Goal: Information Seeking & Learning: Learn about a topic

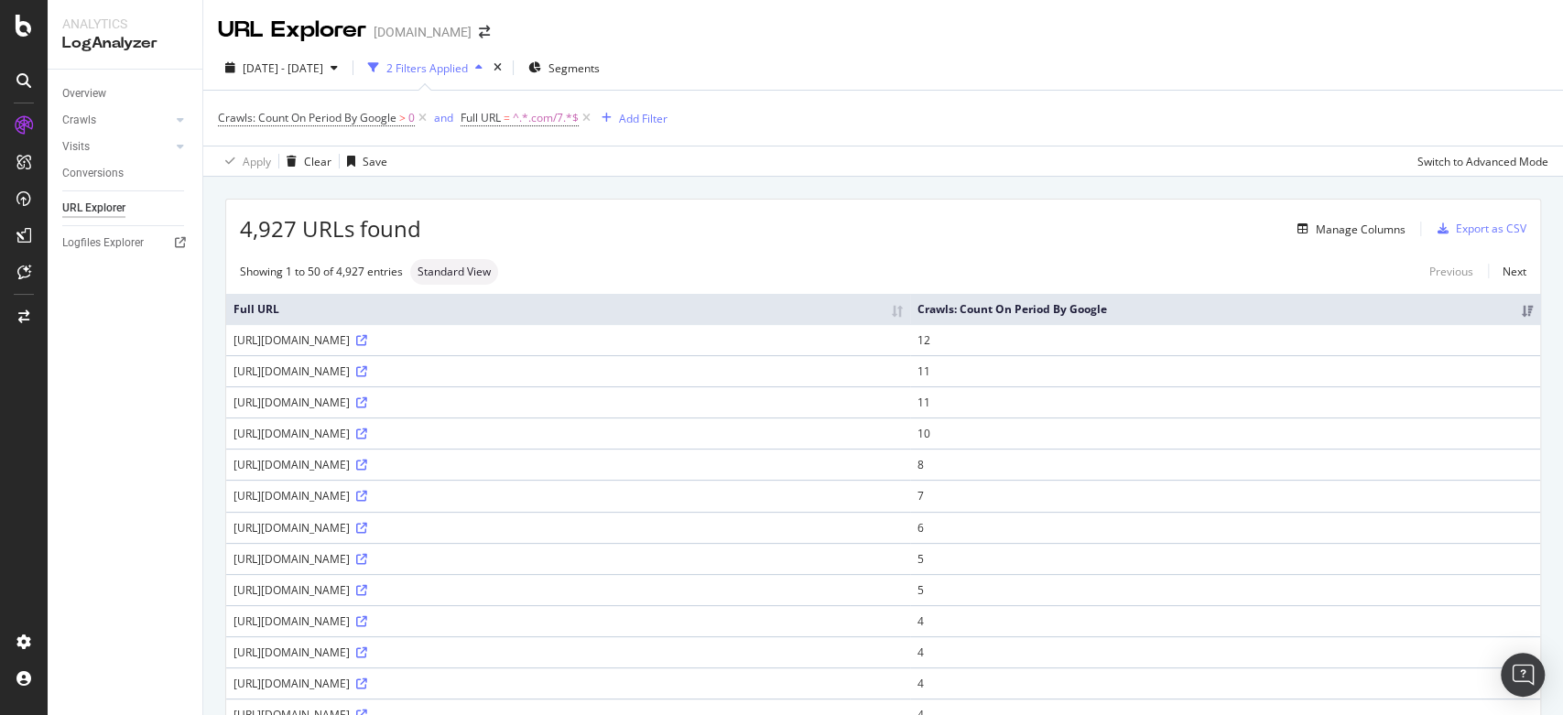
click at [505, 211] on div "4,927 URLs found Manage Columns Export as CSV" at bounding box center [883, 222] width 1314 height 45
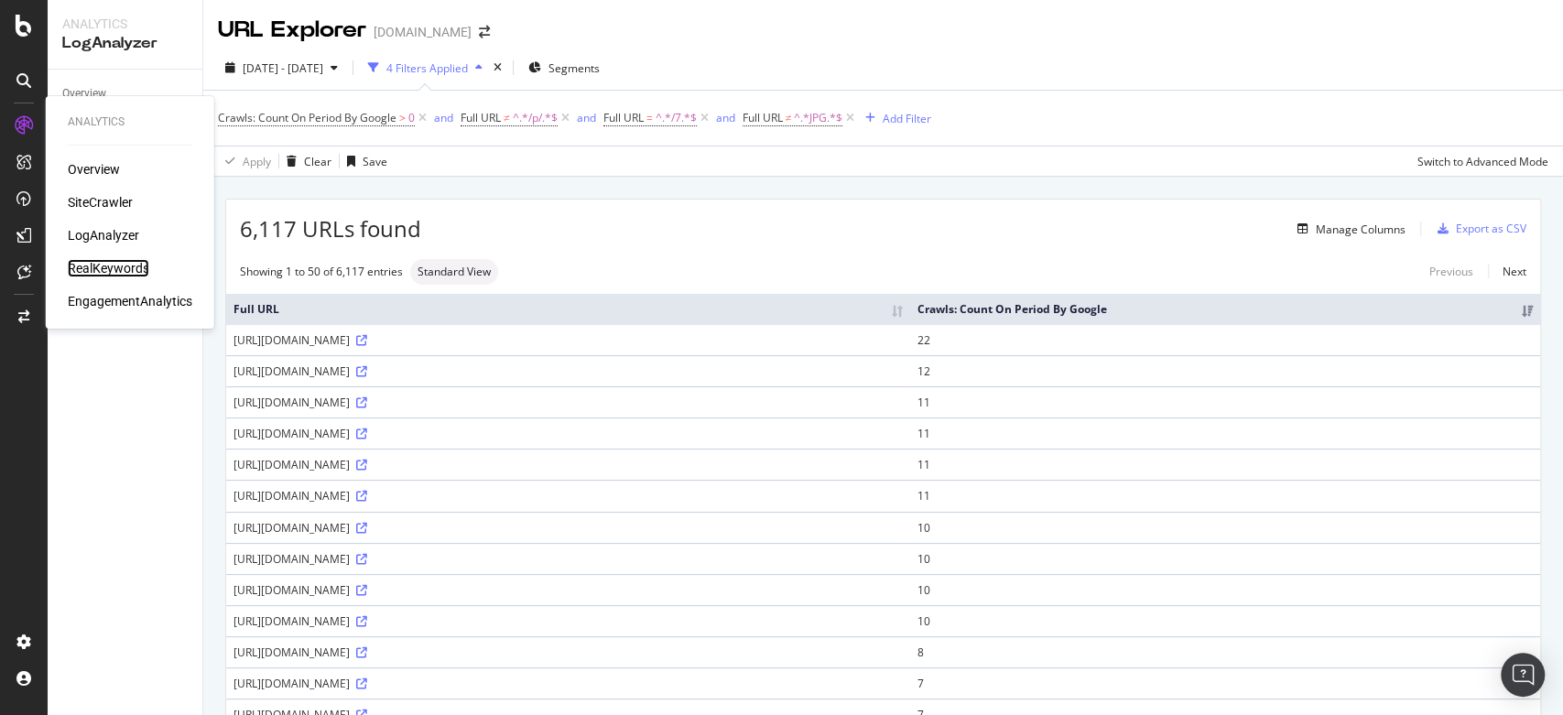
click at [107, 272] on div "RealKeywords" at bounding box center [108, 268] width 81 height 18
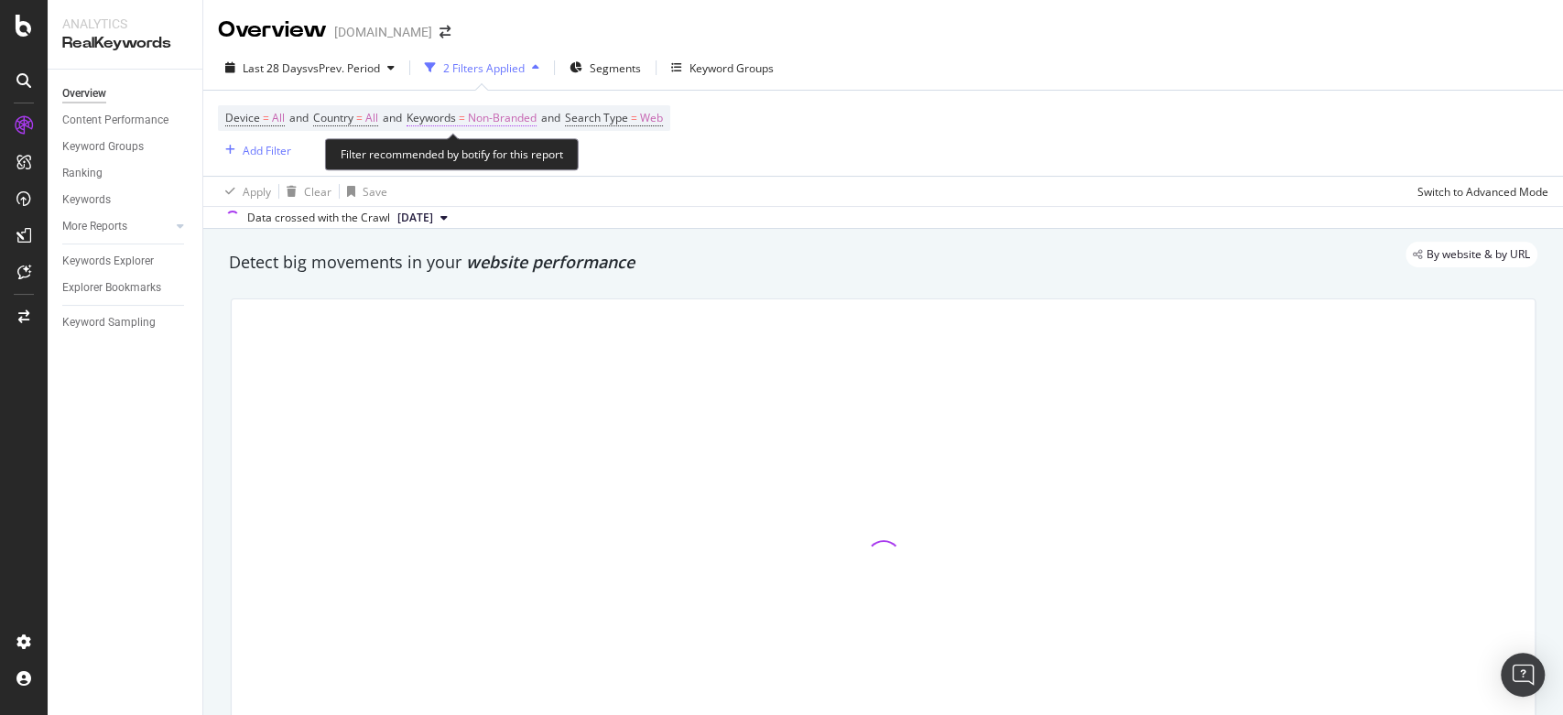
click at [519, 116] on span "Non-Branded" at bounding box center [502, 118] width 69 height 26
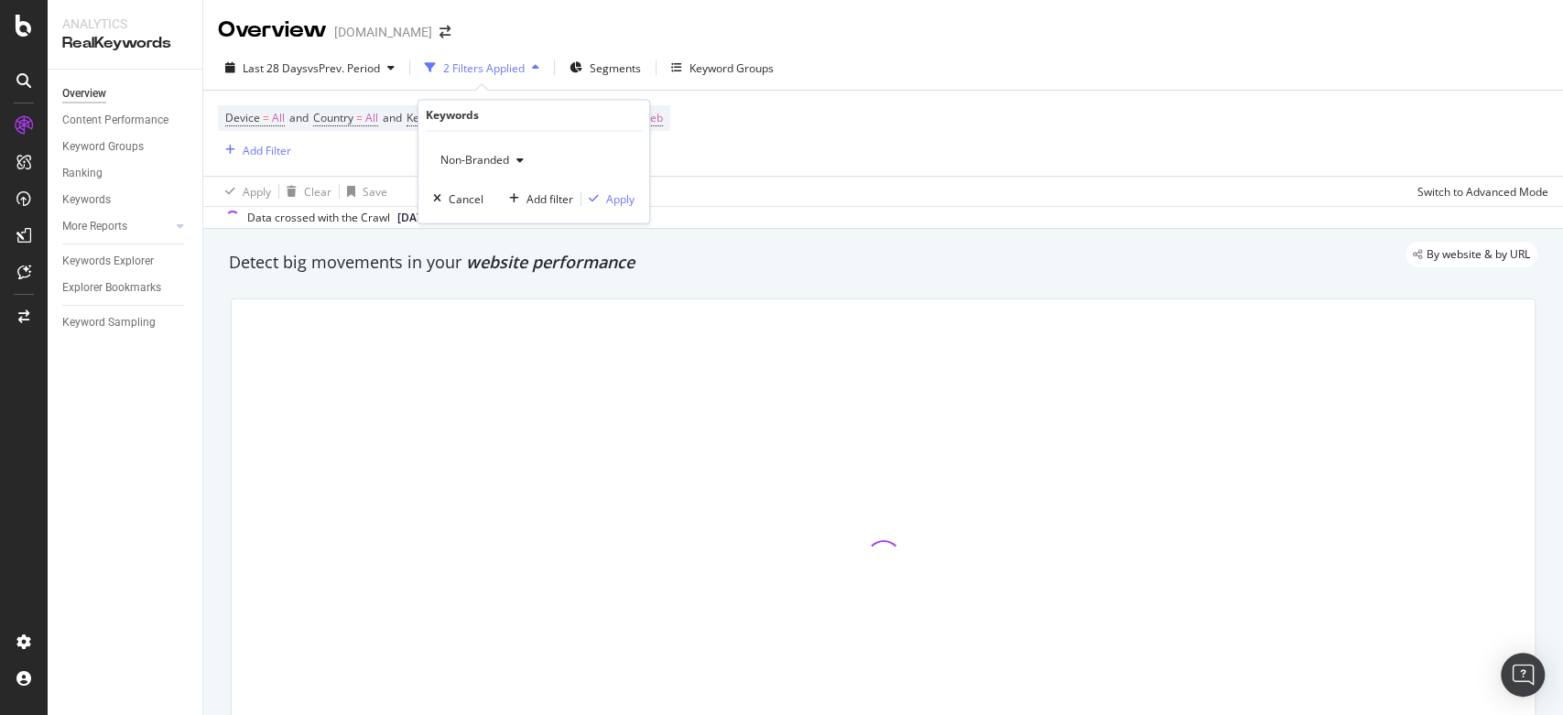
click at [517, 176] on div "Non-Branded Cancel Add filter Apply" at bounding box center [533, 178] width 231 height 92
click at [510, 160] on div "button" at bounding box center [520, 161] width 22 height 11
click at [461, 300] on span "All" at bounding box center [542, 303] width 187 height 16
click at [612, 194] on div "Apply" at bounding box center [620, 199] width 28 height 16
click at [596, 72] on span "Segments" at bounding box center [609, 68] width 51 height 16
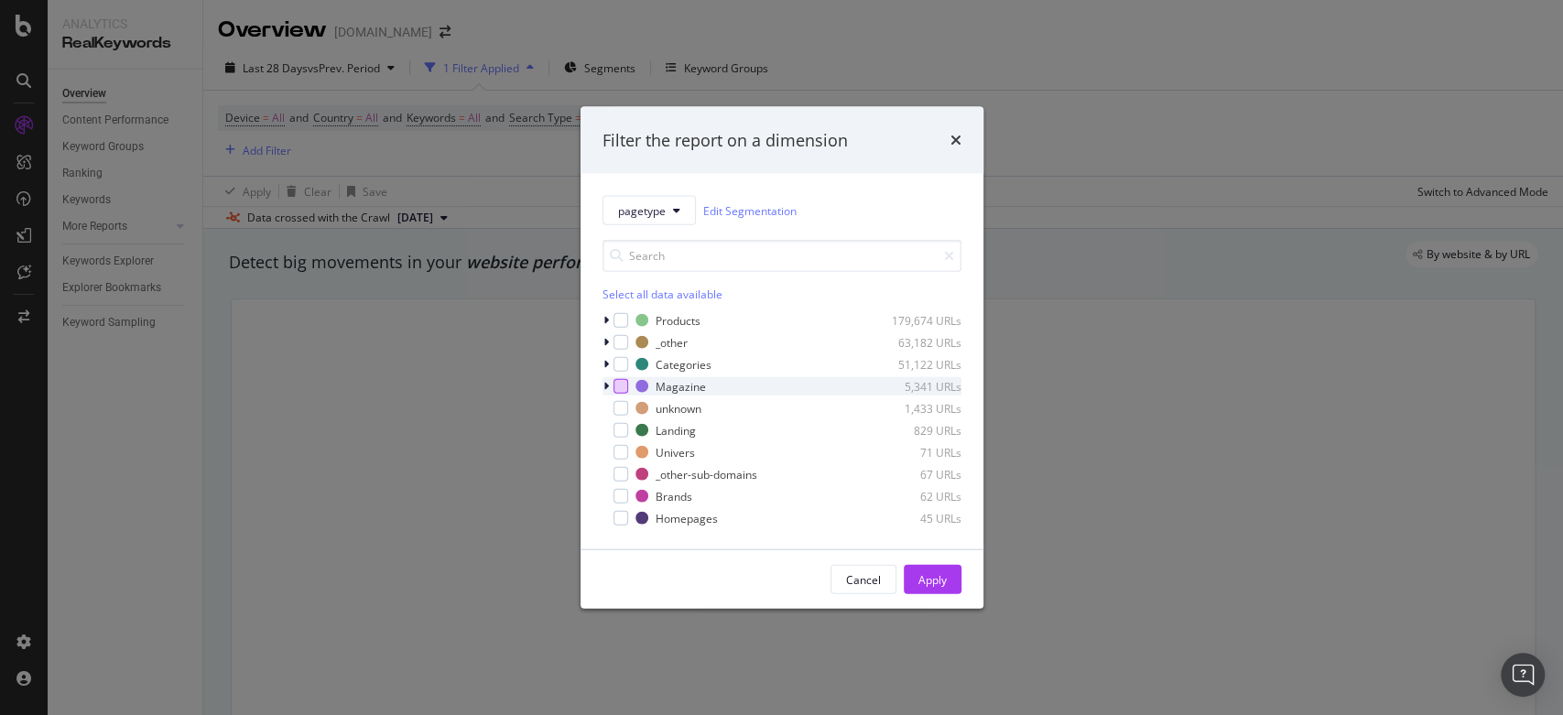
click at [622, 386] on div "modal" at bounding box center [620, 386] width 15 height 15
click at [608, 387] on icon "modal" at bounding box center [605, 386] width 5 height 11
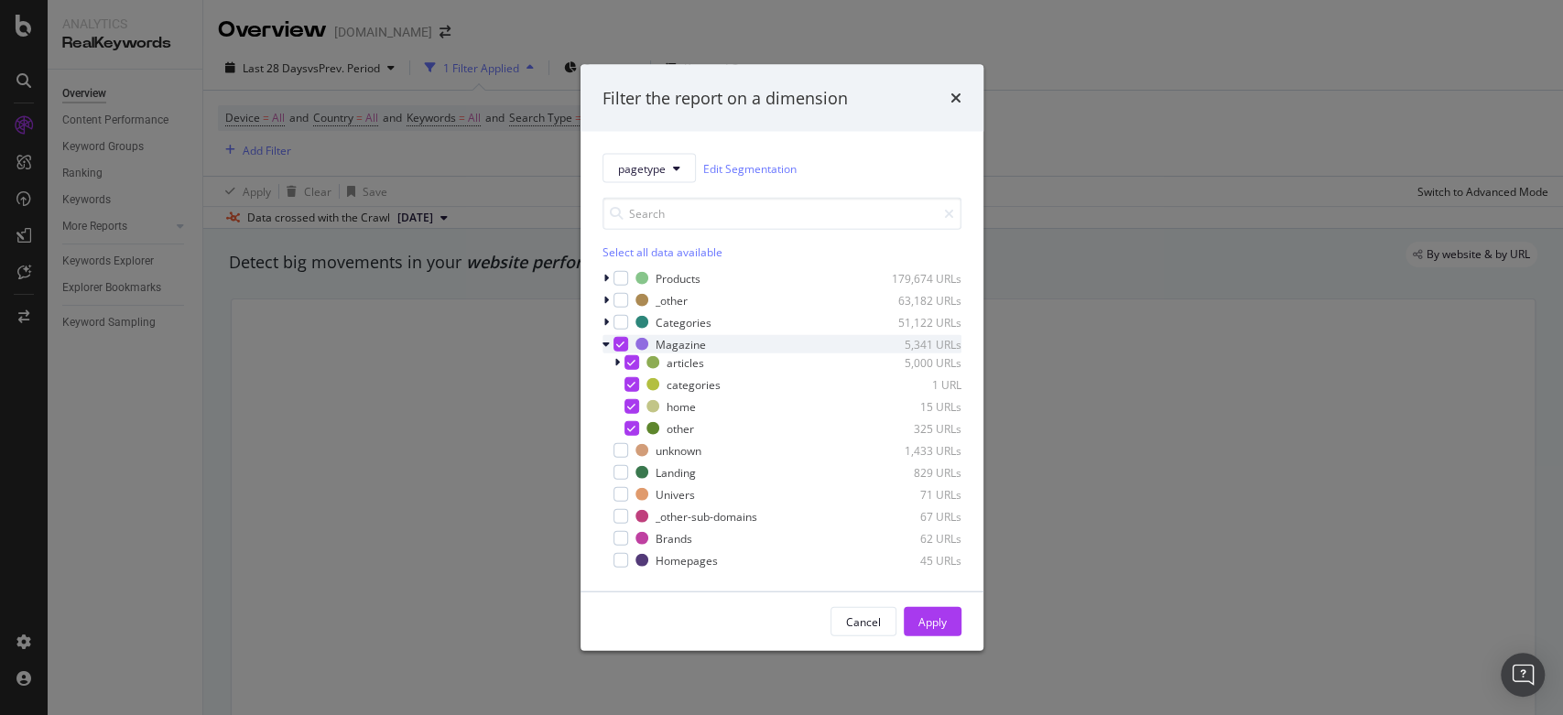
click at [622, 347] on icon "modal" at bounding box center [620, 344] width 8 height 9
click at [612, 360] on div "articles 5,000 URLs" at bounding box center [781, 362] width 359 height 18
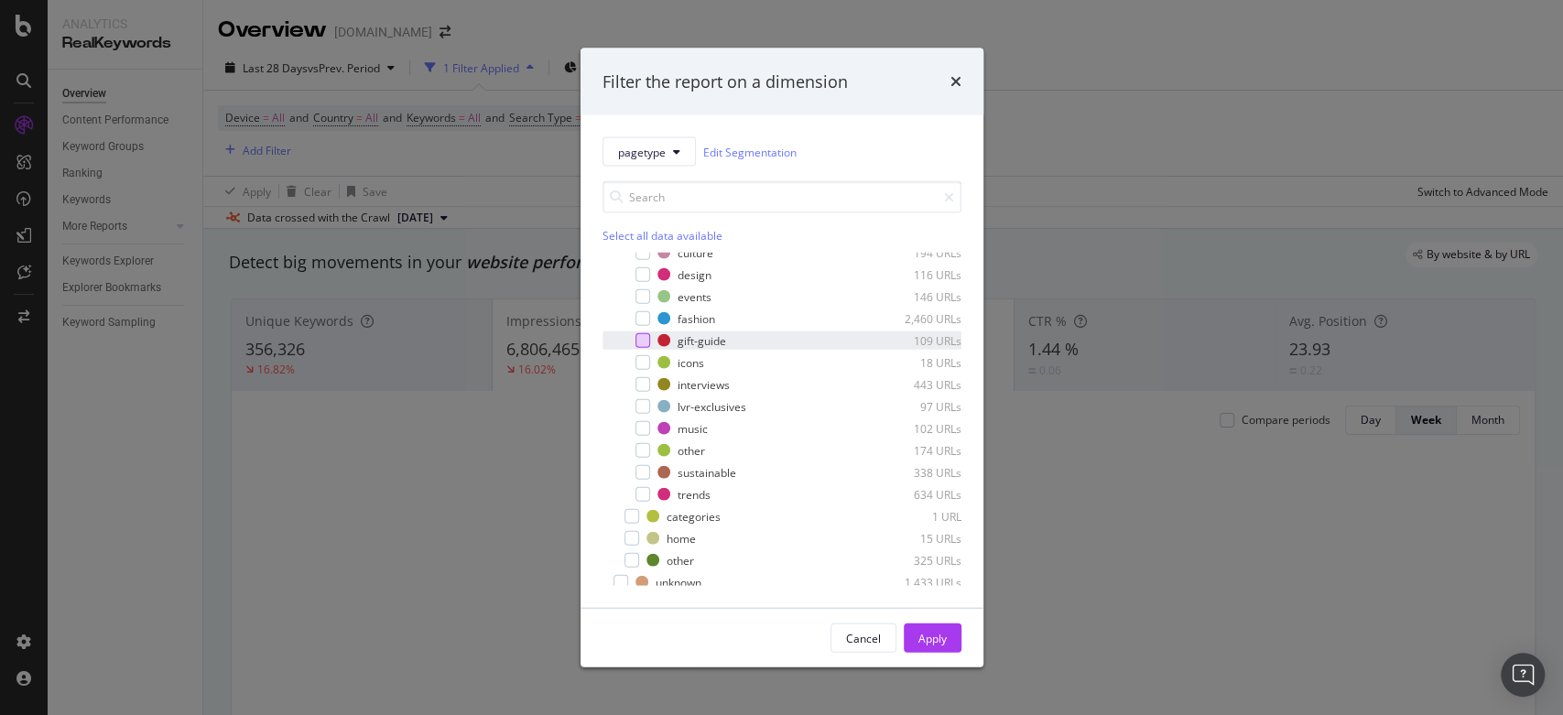
scroll to position [136, 0]
click at [638, 494] on div "modal" at bounding box center [642, 495] width 15 height 15
click at [924, 644] on div "Apply" at bounding box center [932, 638] width 28 height 16
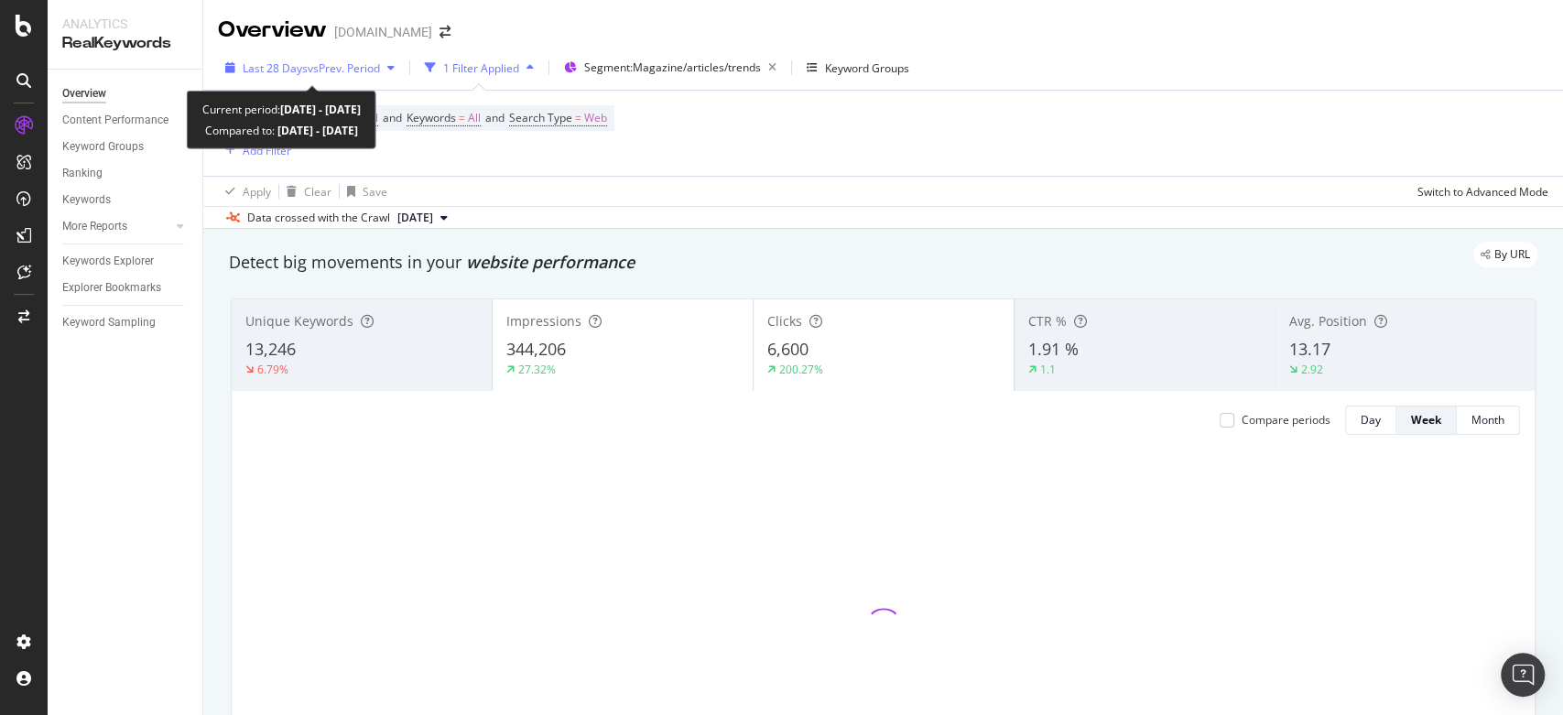
click at [378, 79] on div "Last 28 Days vs Prev. Period" at bounding box center [310, 67] width 184 height 27
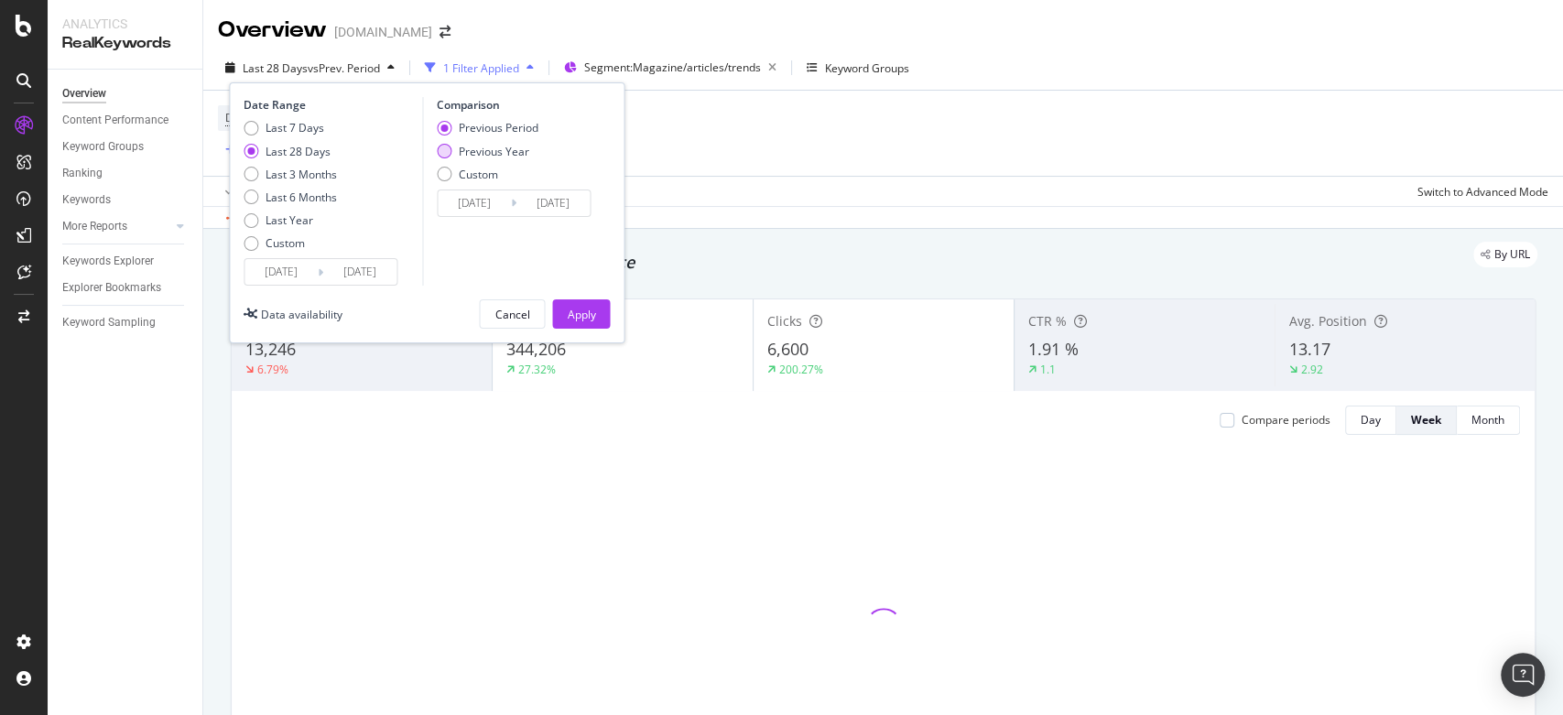
click at [453, 147] on div "Previous Year" at bounding box center [488, 152] width 102 height 16
type input "2024/08/20"
type input "2024/09/16"
click at [599, 309] on button "Apply" at bounding box center [581, 313] width 58 height 29
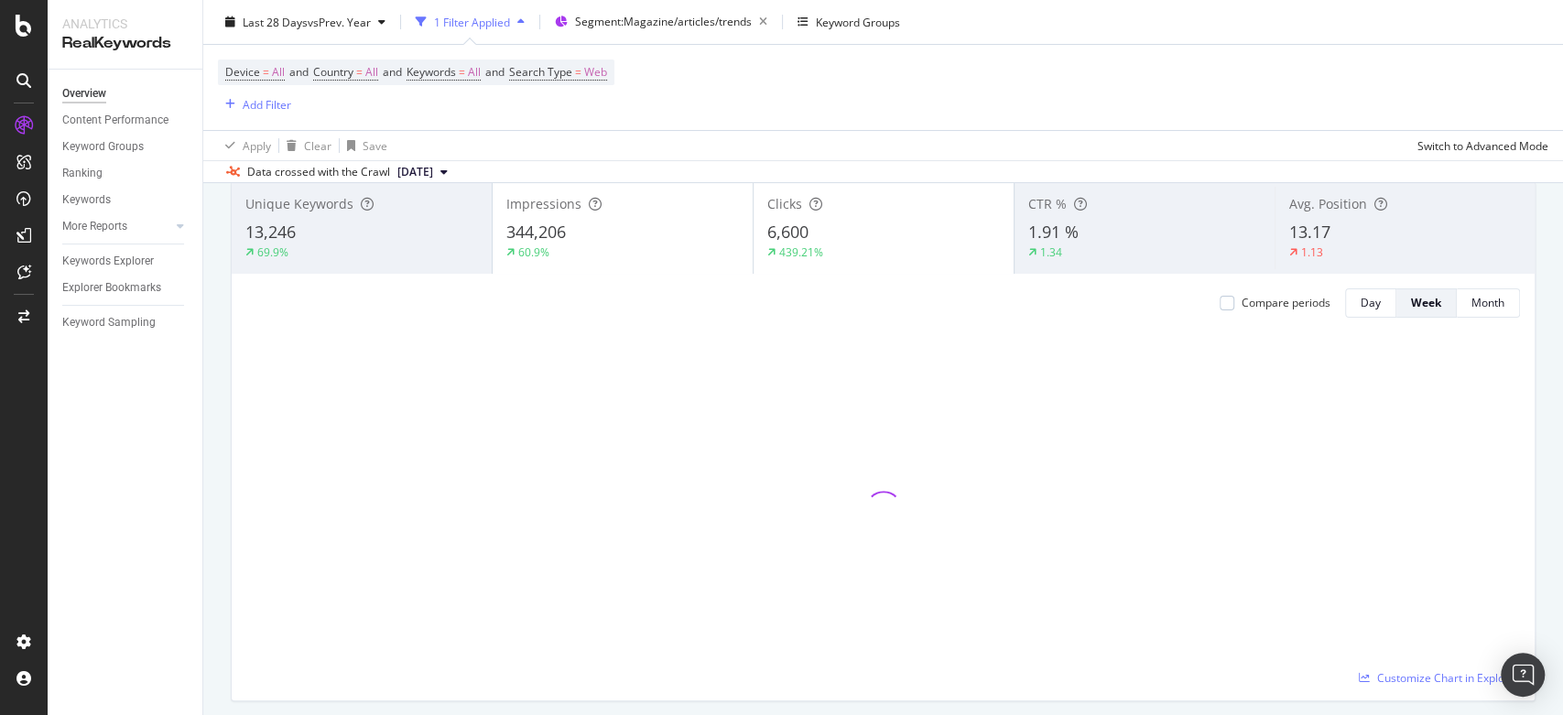
scroll to position [116, 0]
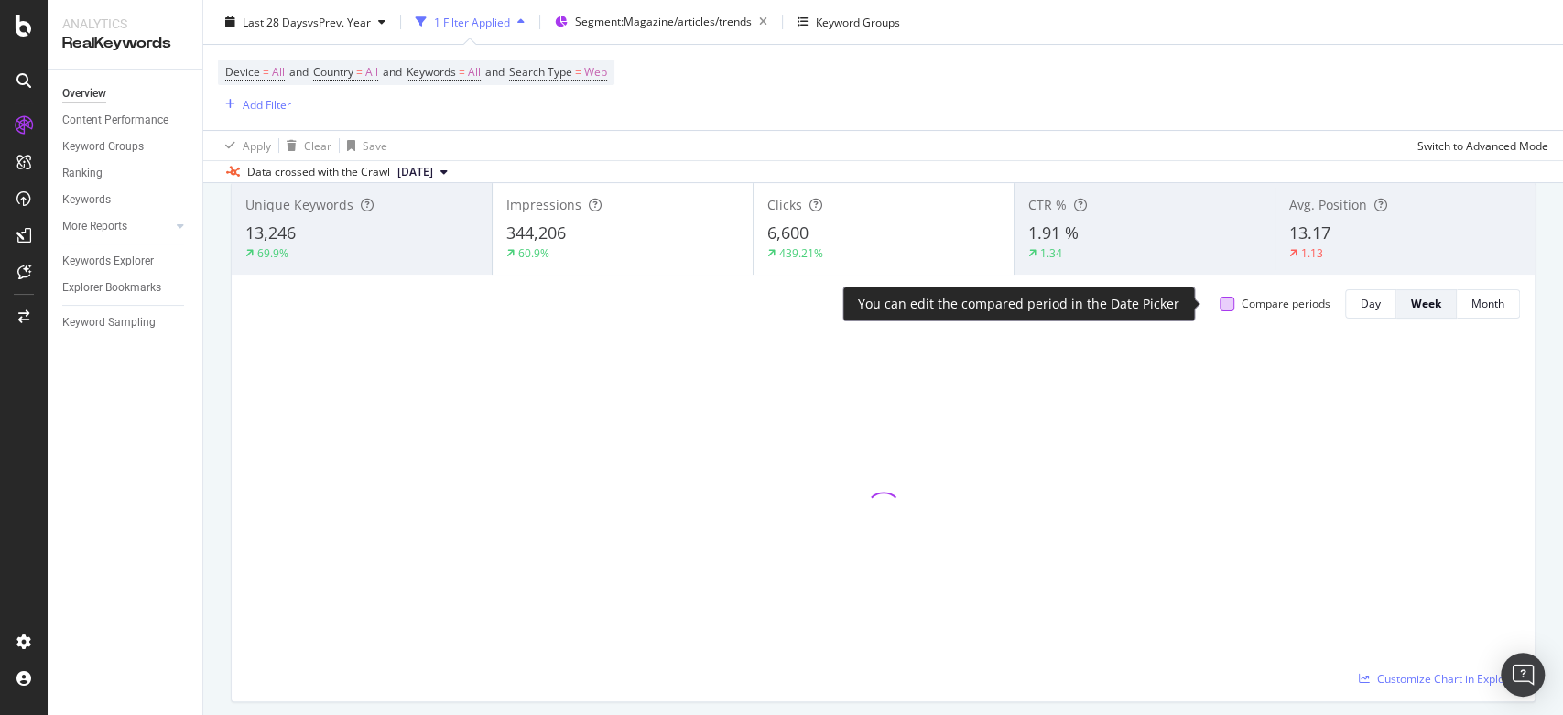
click at [1219, 302] on div at bounding box center [1226, 304] width 15 height 15
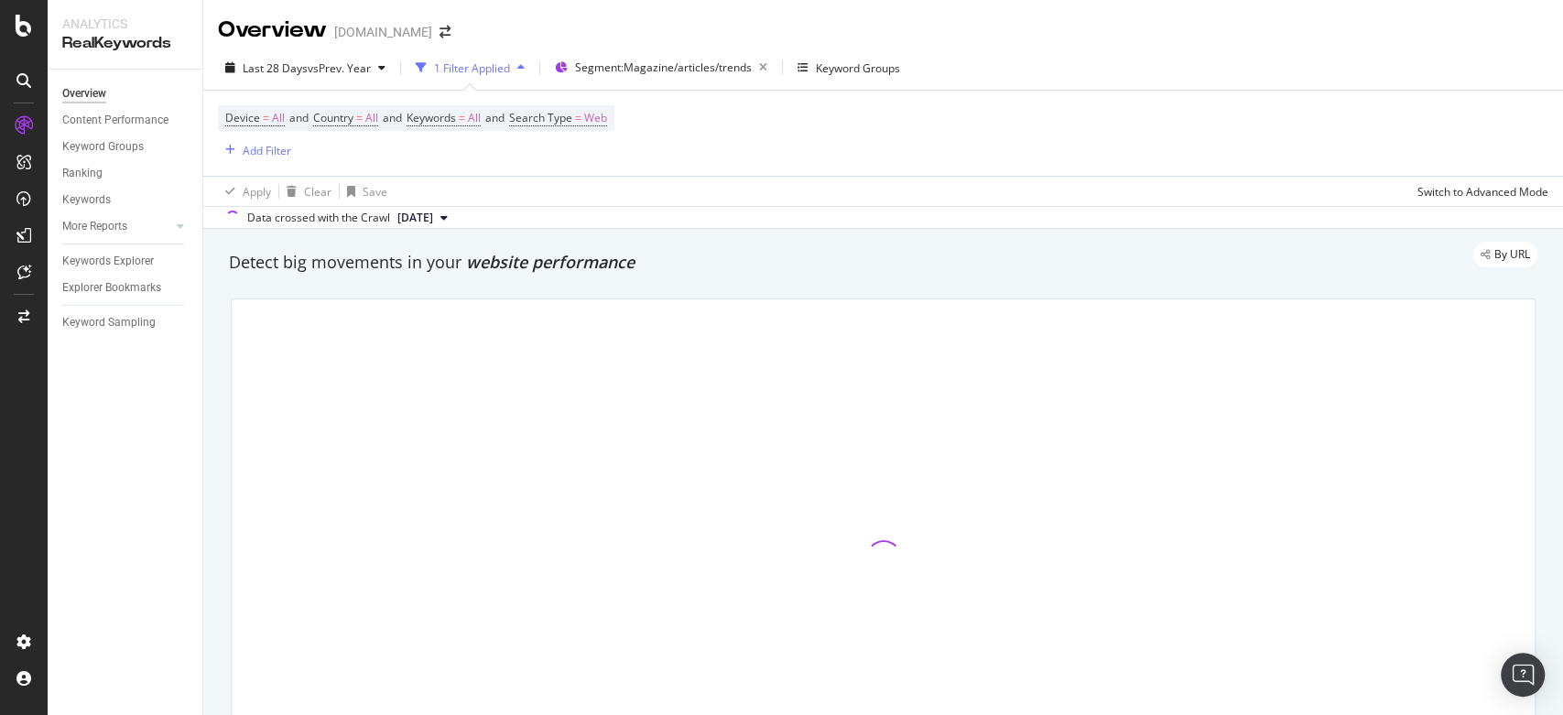
click at [1157, 115] on div "Device = All and Country = All and Keywords = All and Search Type = Web Add Fil…" at bounding box center [883, 133] width 1330 height 85
drag, startPoint x: 1157, startPoint y: 115, endPoint x: 1283, endPoint y: 21, distance: 156.9
click at [1310, 0] on html "Analytics RealKeywords Overview Content Performance Keyword Groups Ranking Keyw…" at bounding box center [781, 357] width 1563 height 715
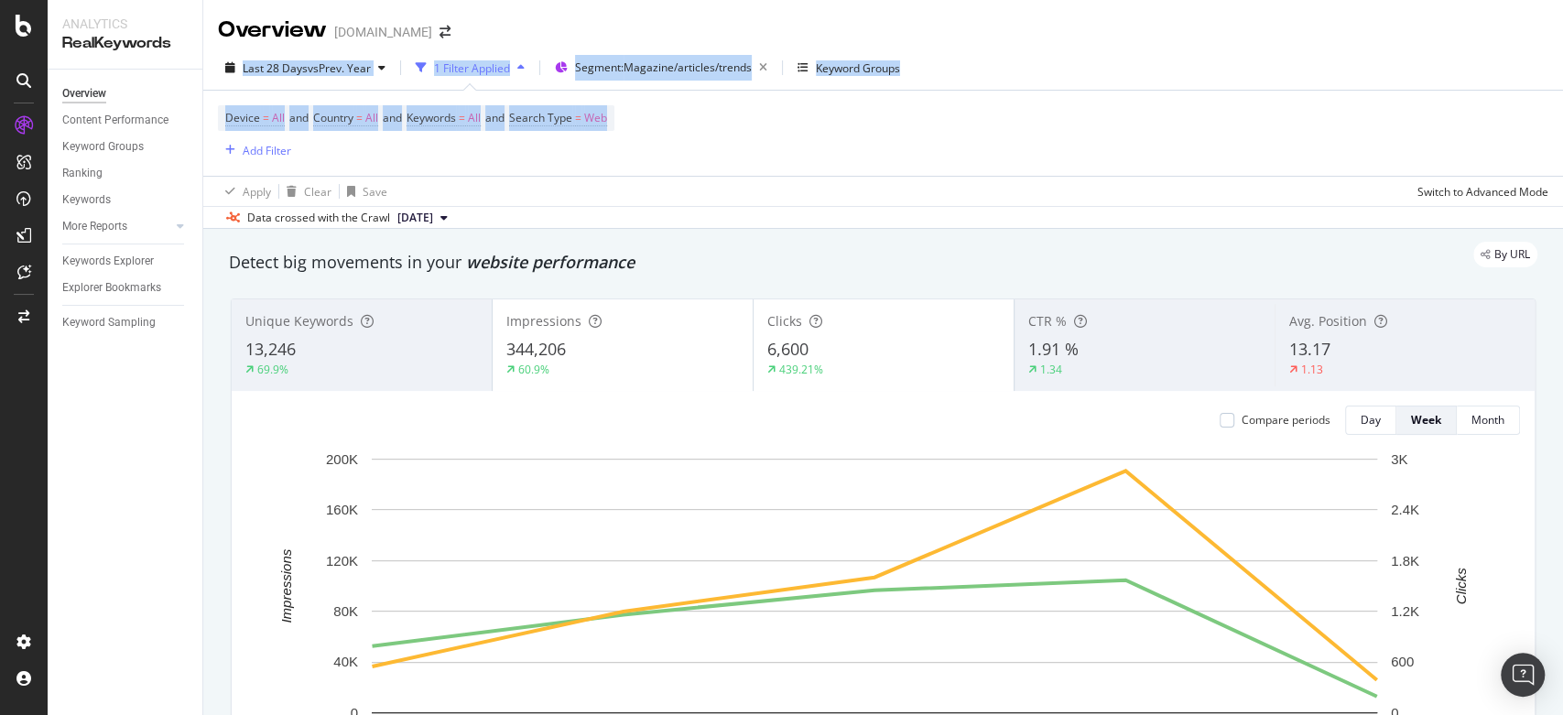
click at [1283, 21] on div "Overview luisaviaroma.com" at bounding box center [882, 23] width 1359 height 46
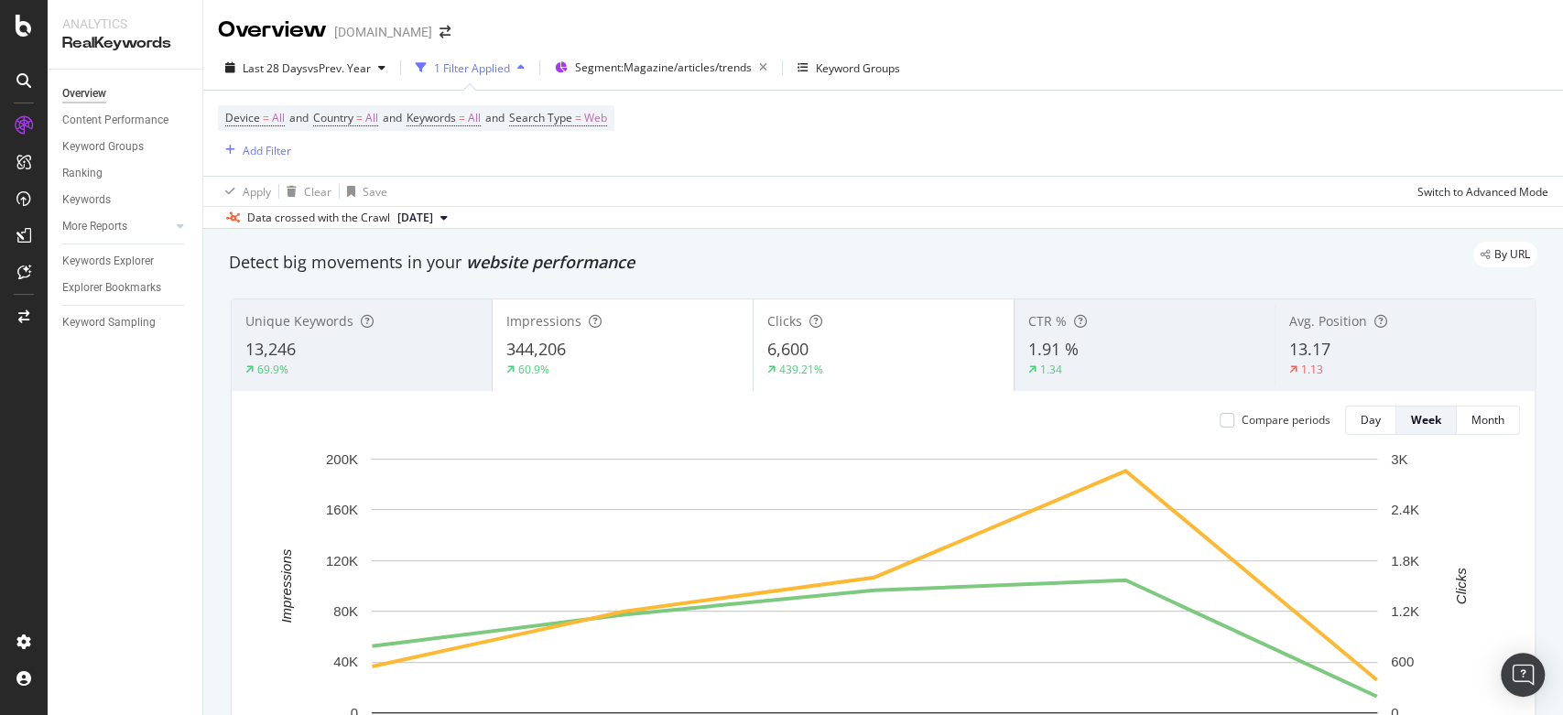
click at [1219, 428] on div "Compare periods" at bounding box center [1274, 420] width 111 height 29
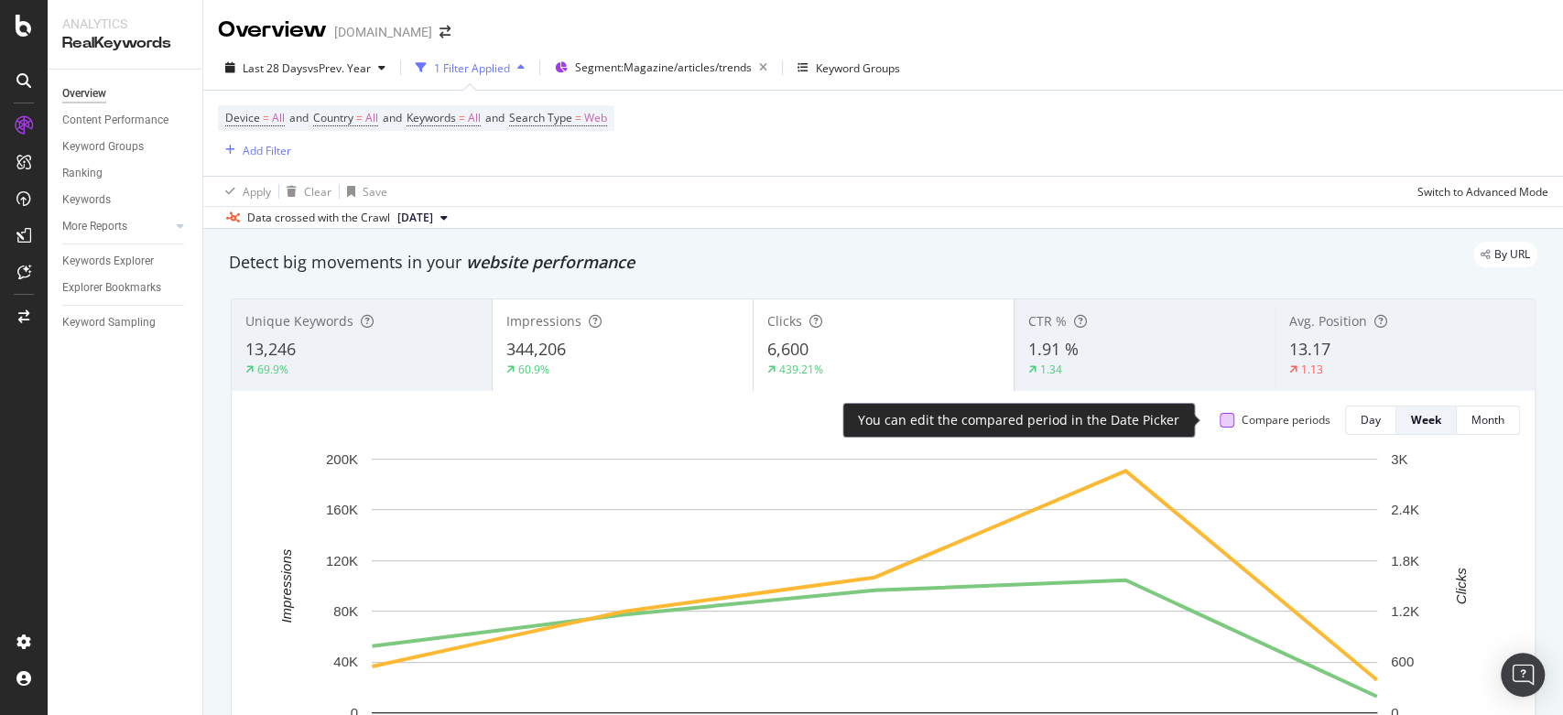
click at [1219, 421] on div at bounding box center [1226, 420] width 15 height 15
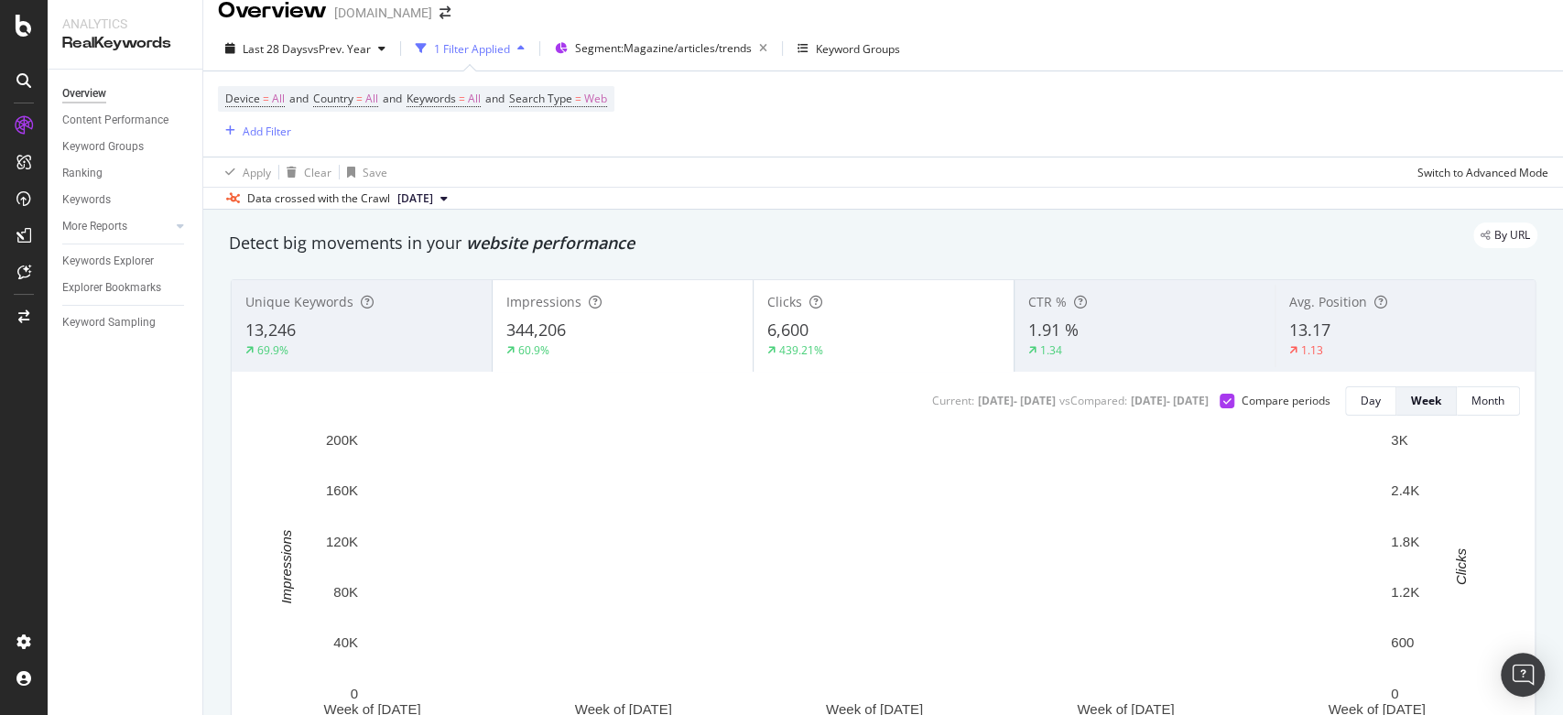
scroll to position [20, 0]
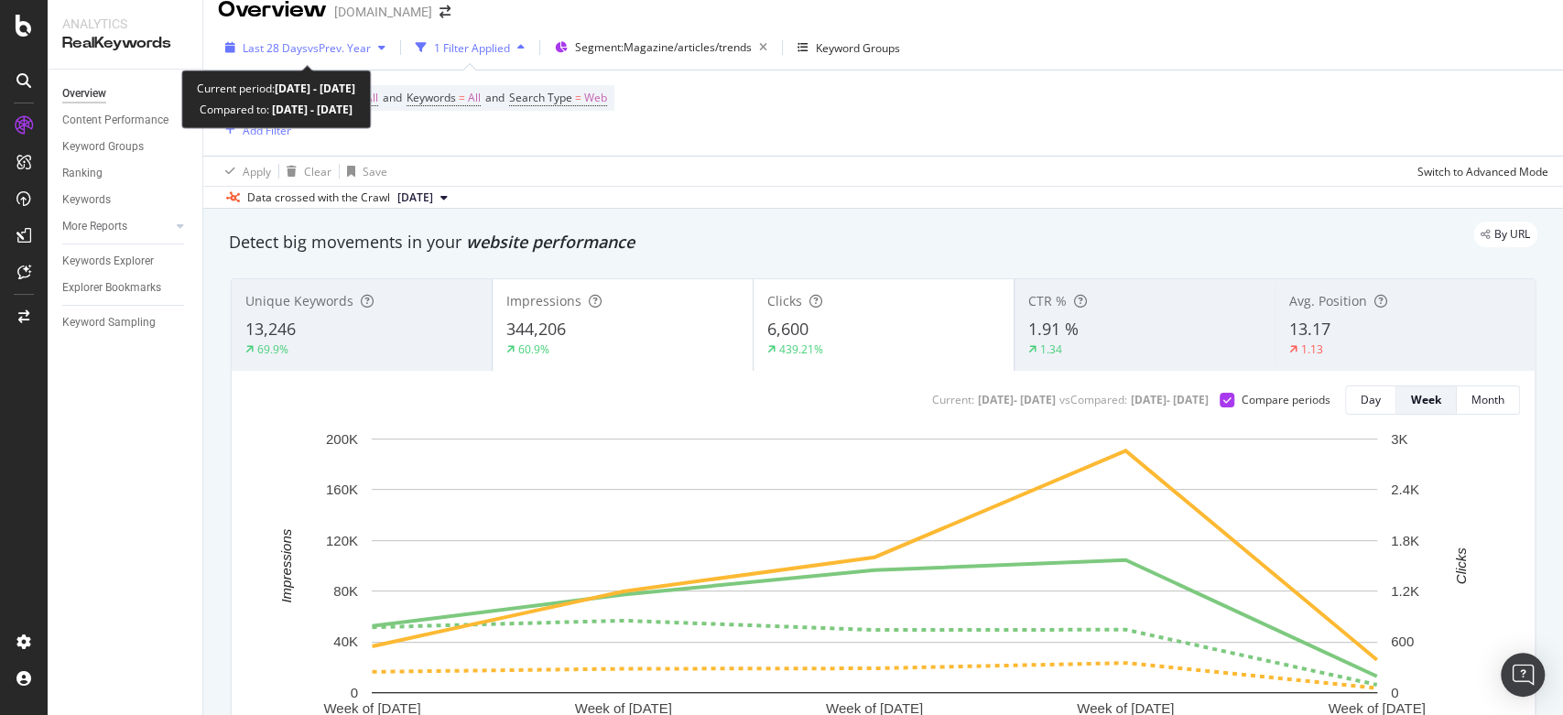
click at [352, 42] on span "vs Prev. Year" at bounding box center [339, 48] width 63 height 16
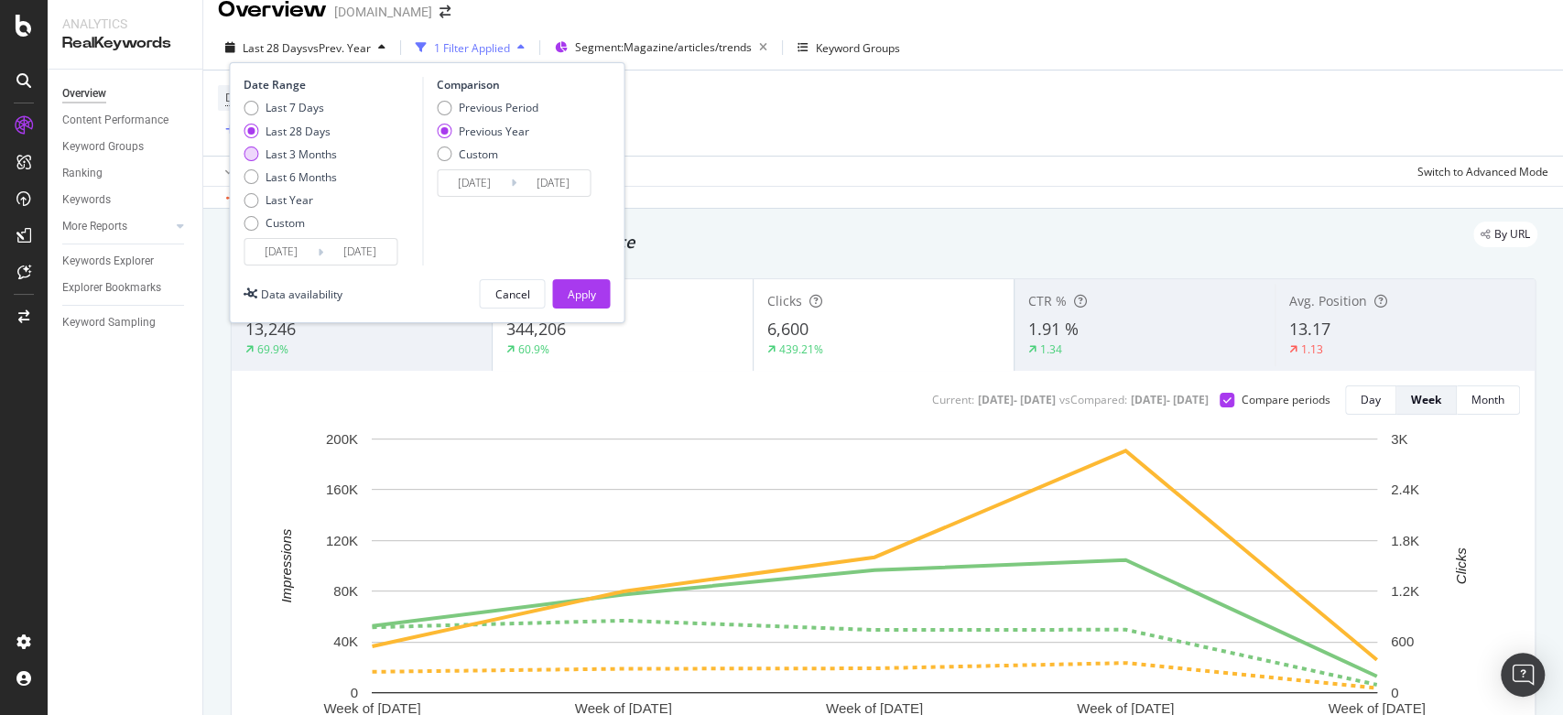
click at [299, 149] on div "Last 3 Months" at bounding box center [300, 154] width 71 height 16
type input "2025/06/16"
type input "2024/06/17"
click at [598, 300] on button "Apply" at bounding box center [581, 293] width 58 height 29
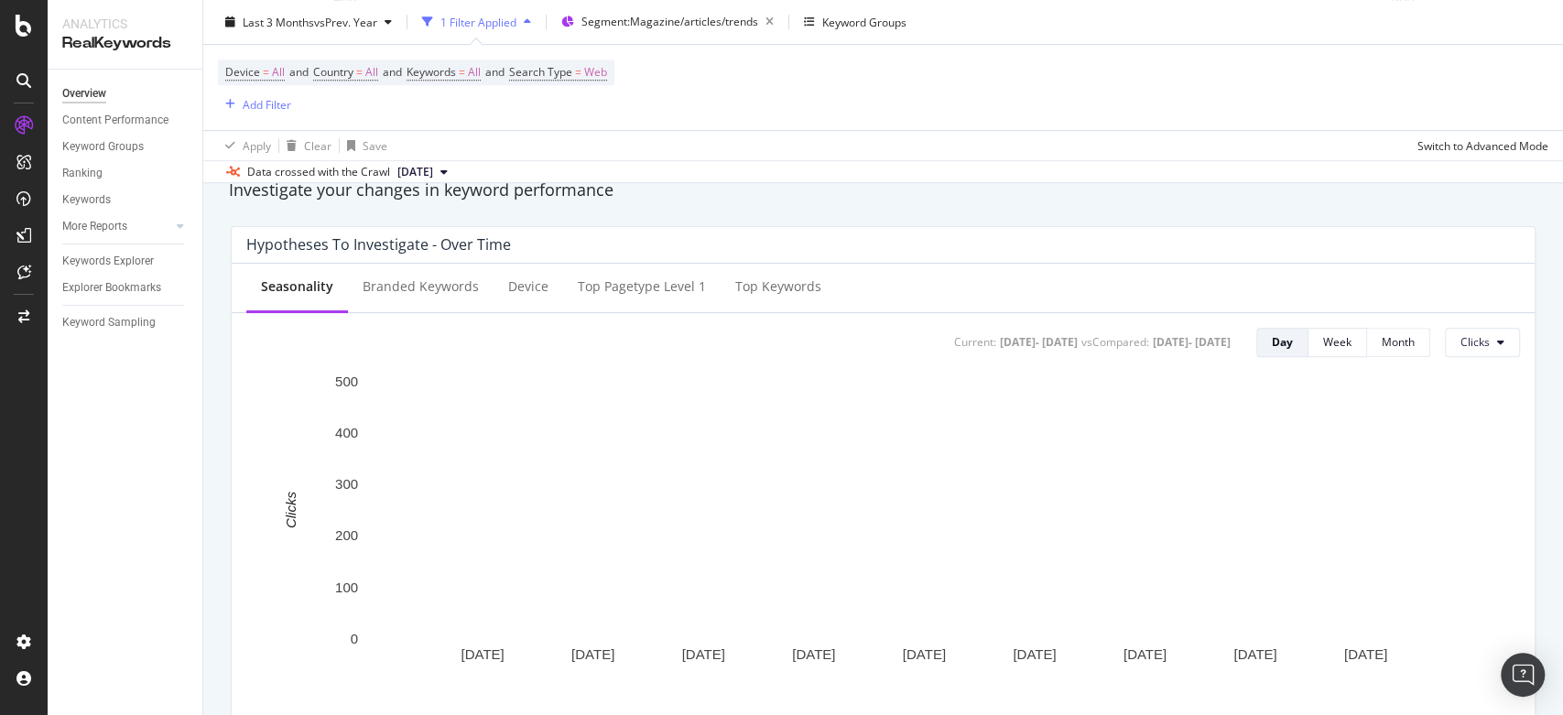
scroll to position [664, 0]
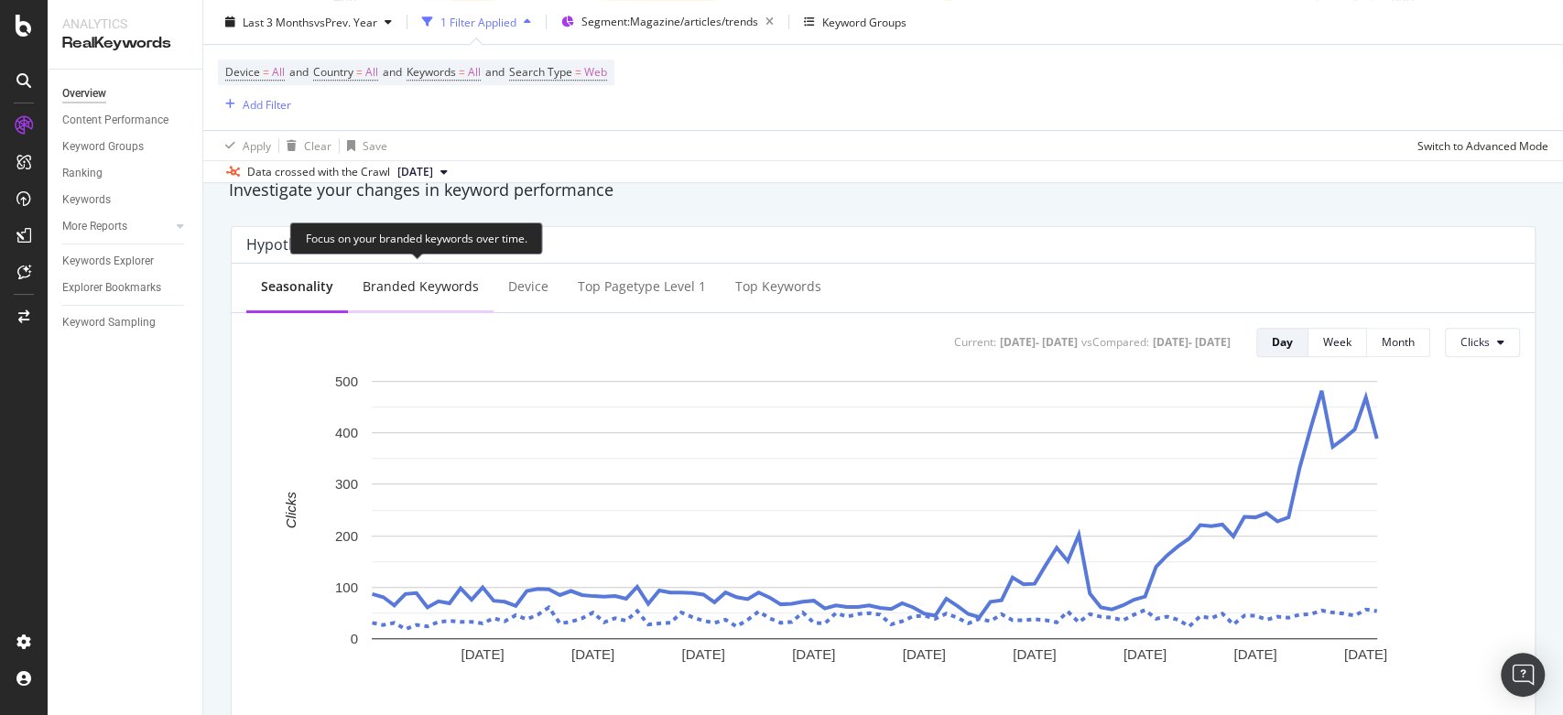
click at [411, 295] on div "Branded Keywords" at bounding box center [421, 288] width 146 height 50
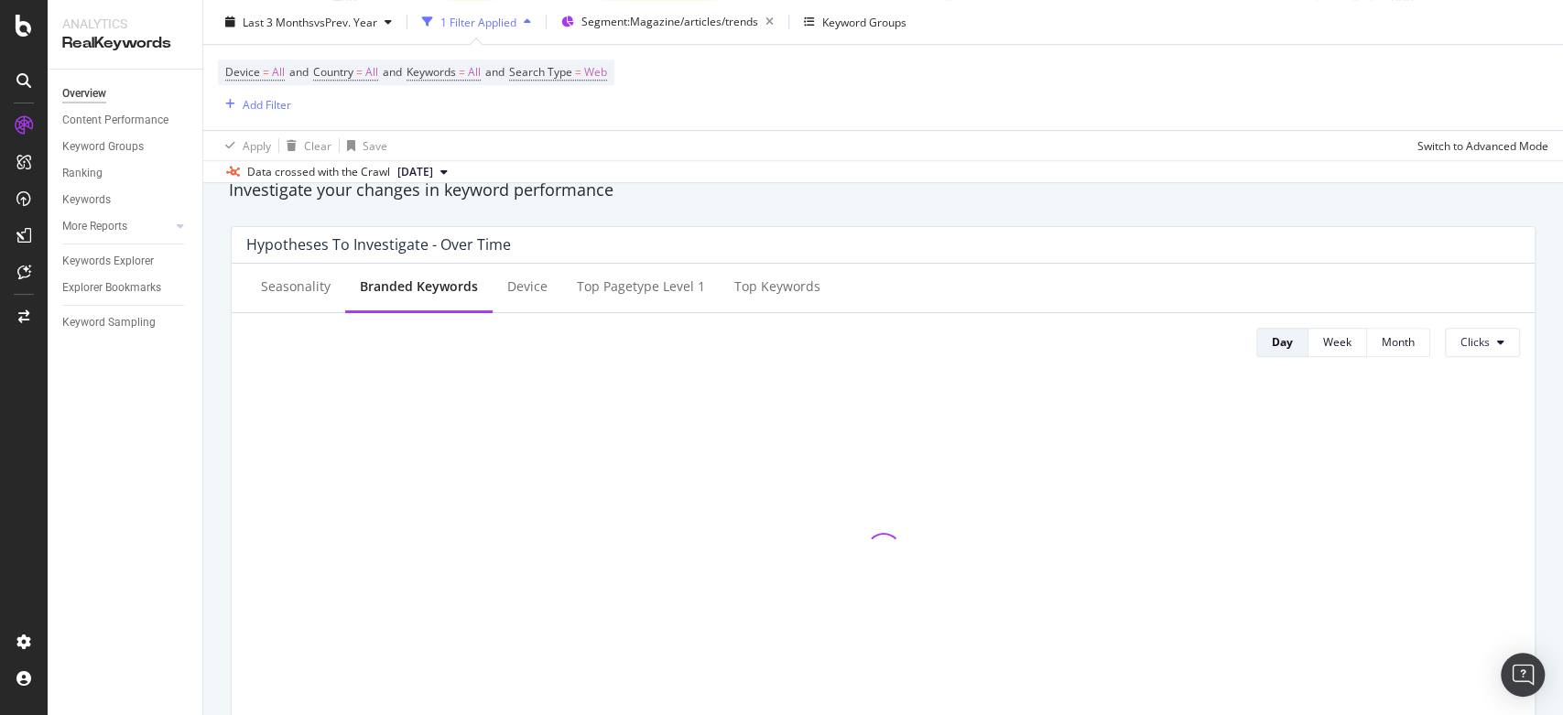
scroll to position [670, 0]
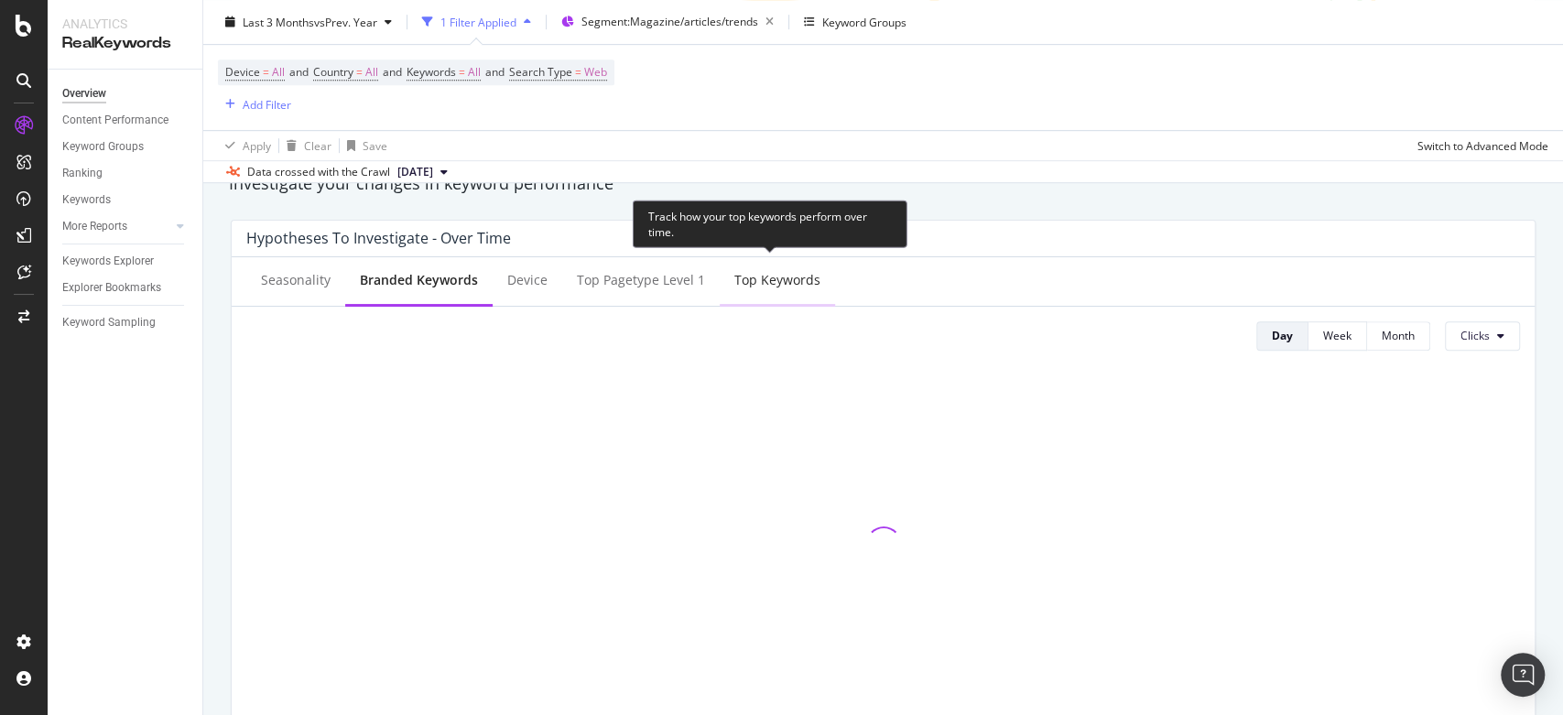
click at [766, 275] on div "Top Keywords" at bounding box center [777, 280] width 86 height 18
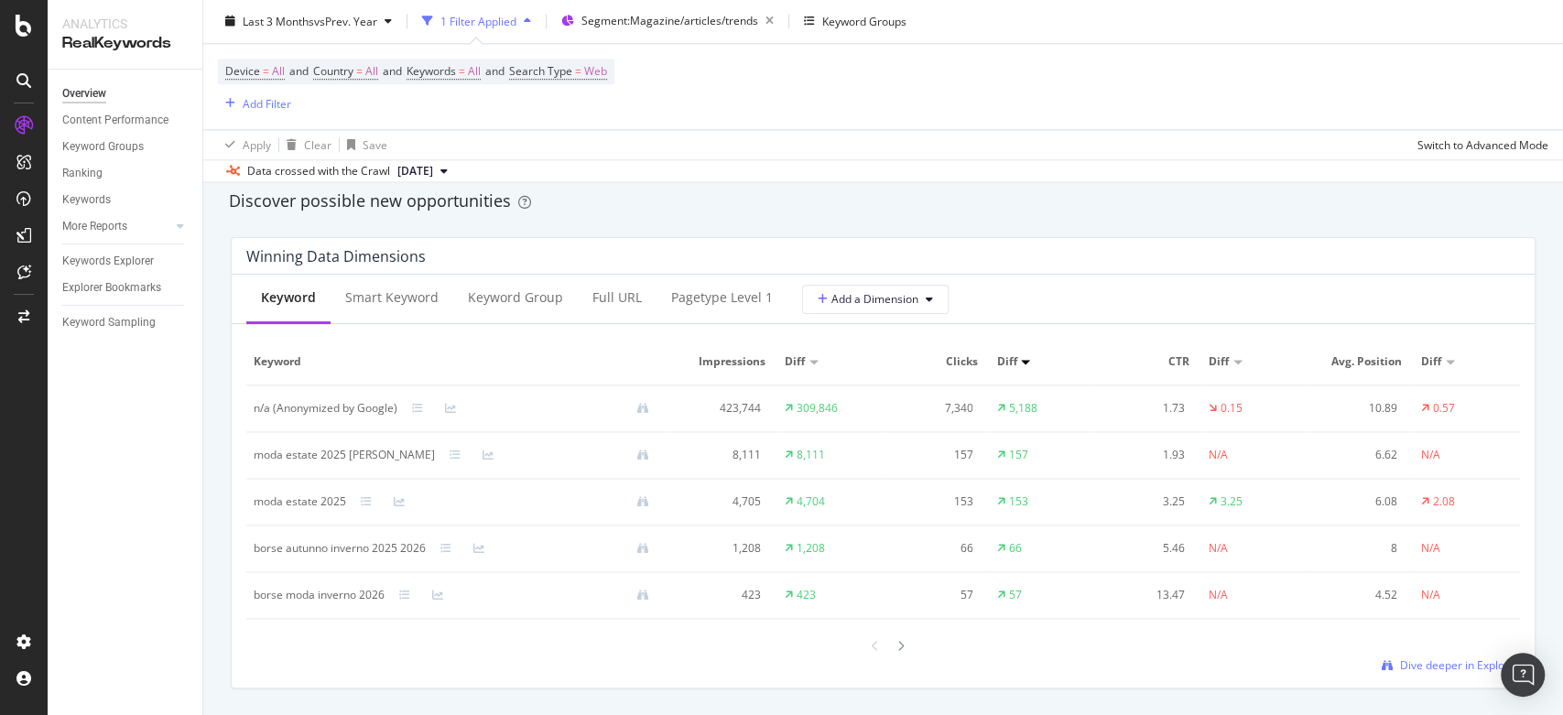
scroll to position [1603, 0]
click at [1424, 670] on span "Dive deeper in Explorer" at bounding box center [1460, 664] width 120 height 16
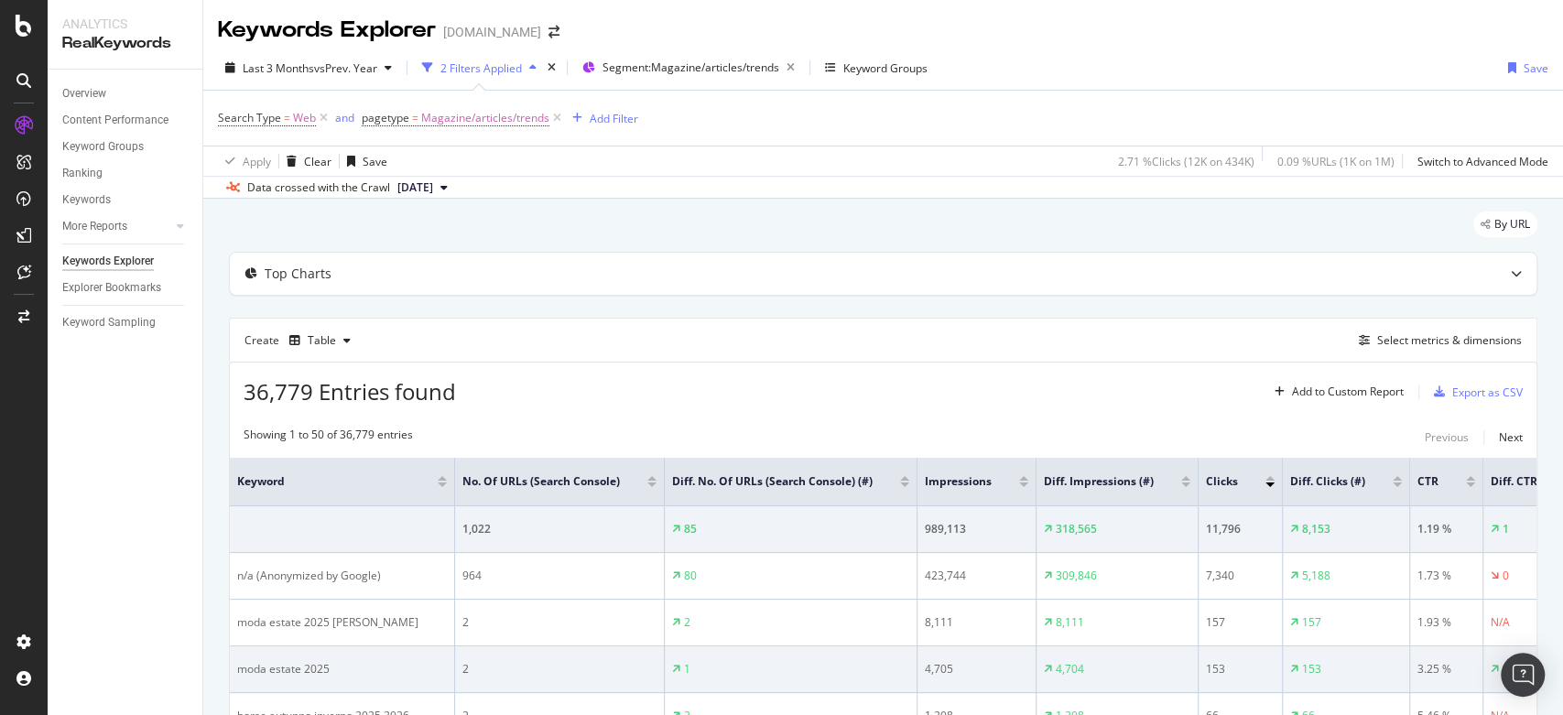
scroll to position [4, 0]
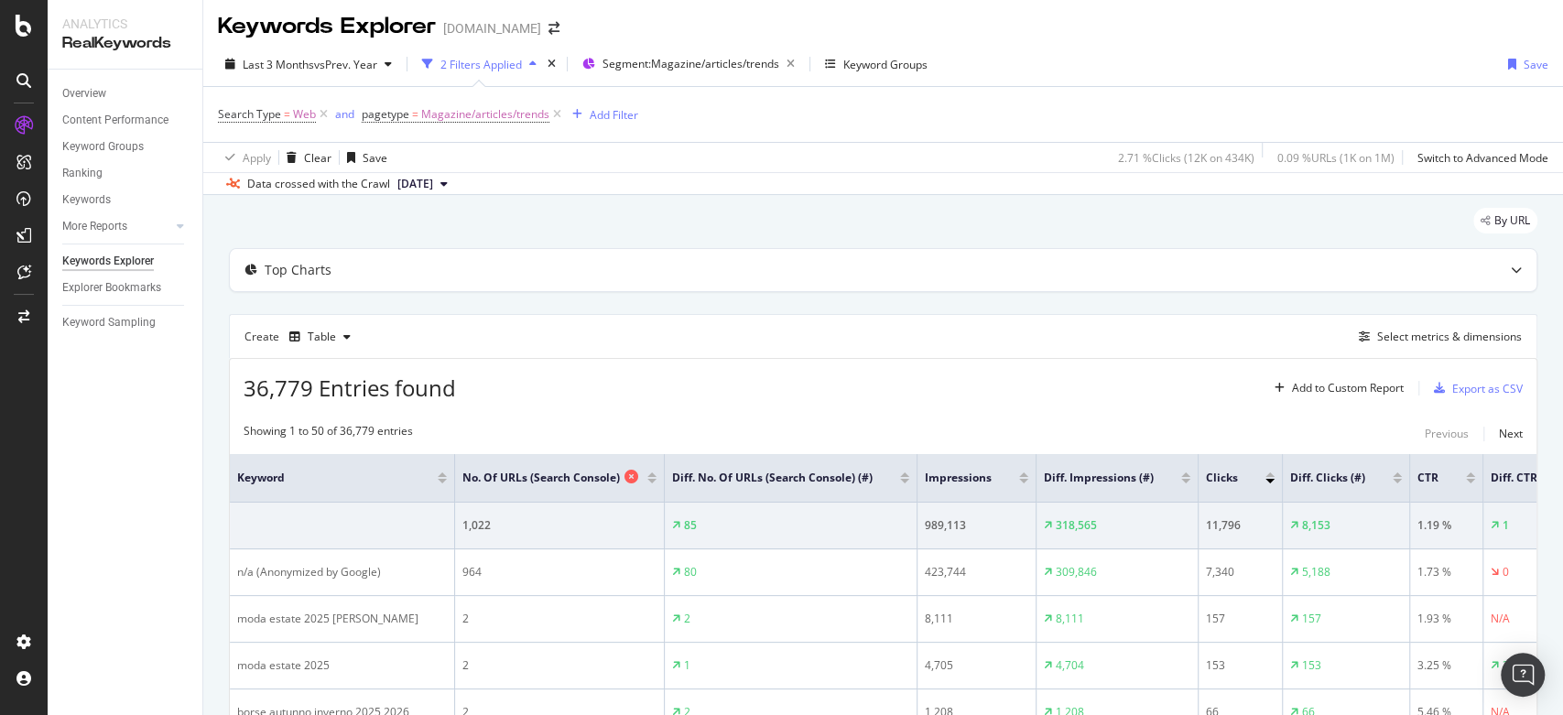
click at [624, 478] on icon at bounding box center [631, 477] width 14 height 14
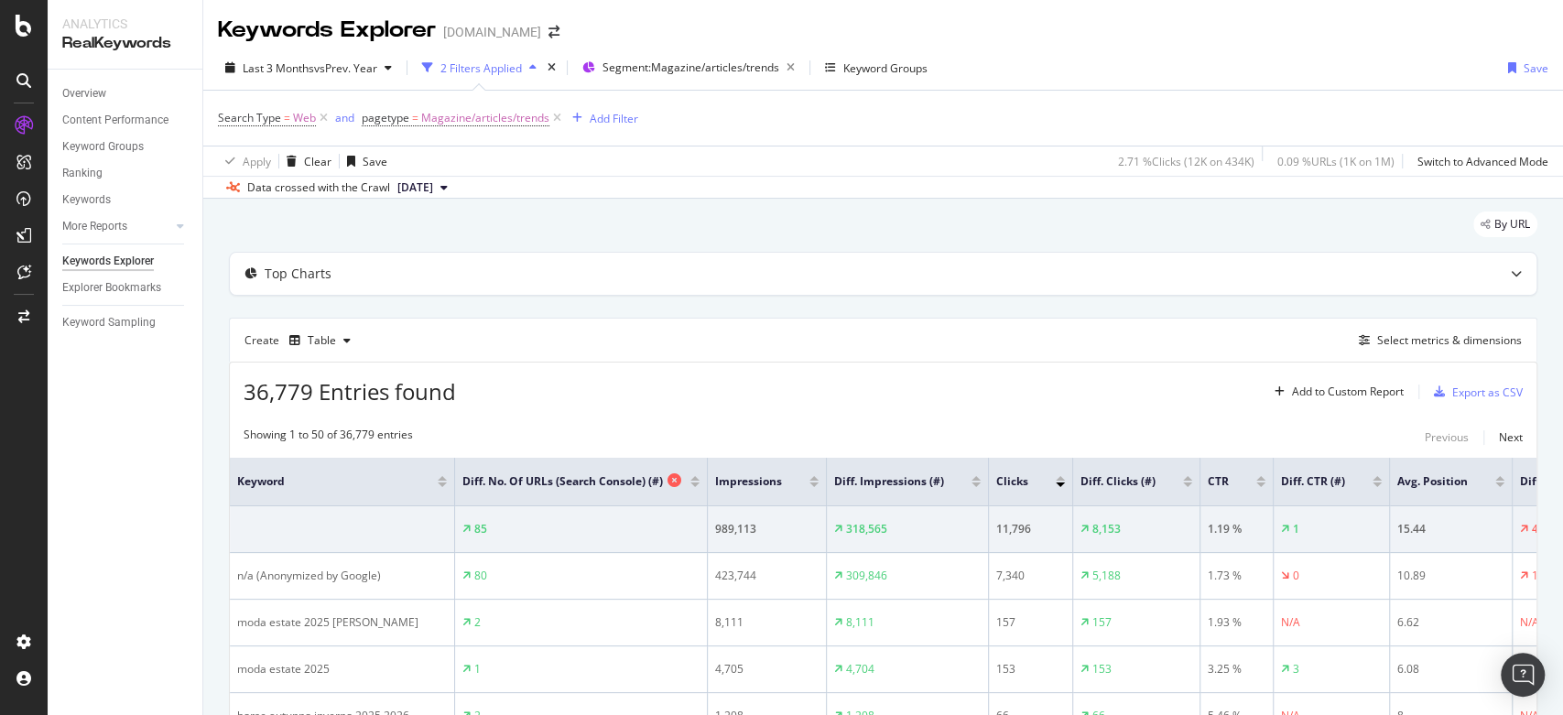
click at [667, 484] on icon at bounding box center [674, 480] width 14 height 14
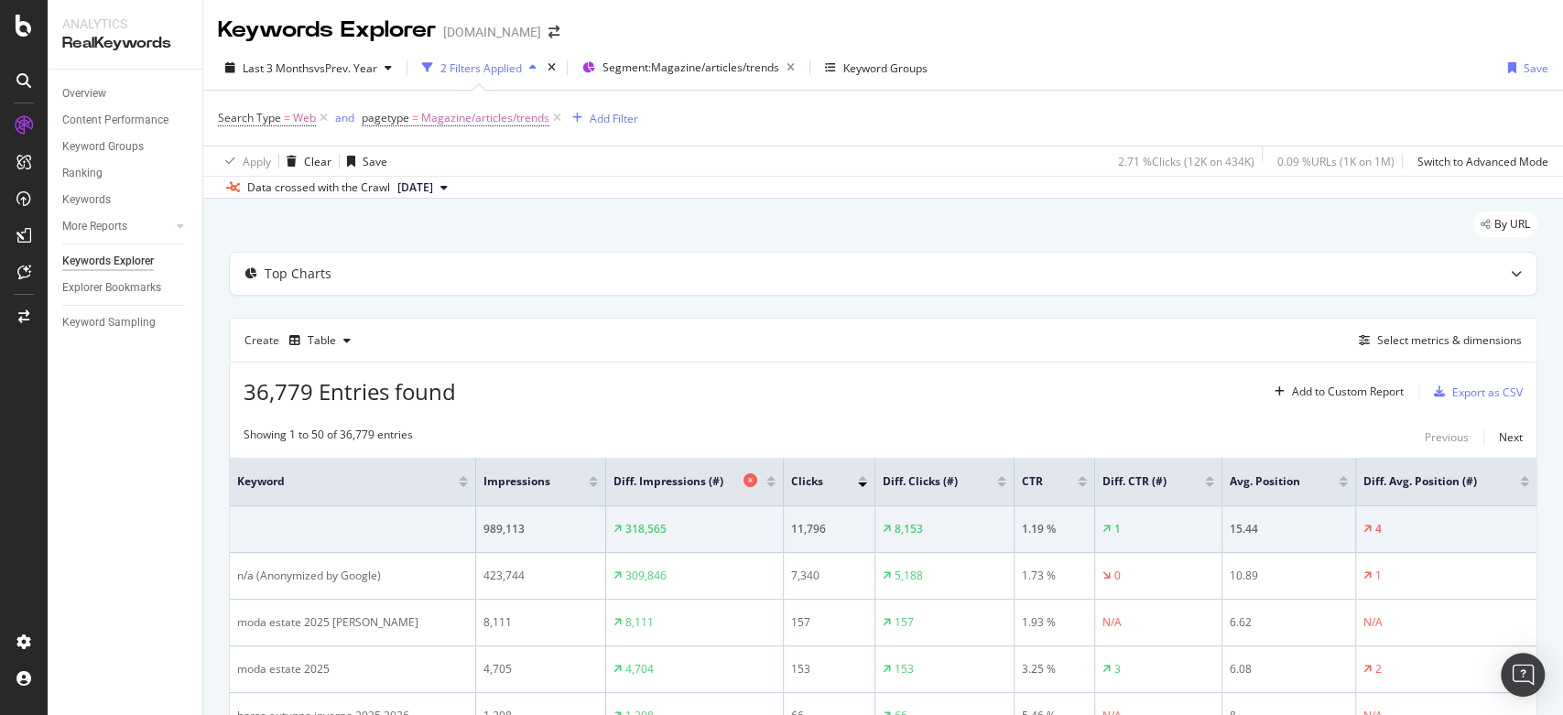
click at [743, 482] on icon at bounding box center [750, 480] width 14 height 14
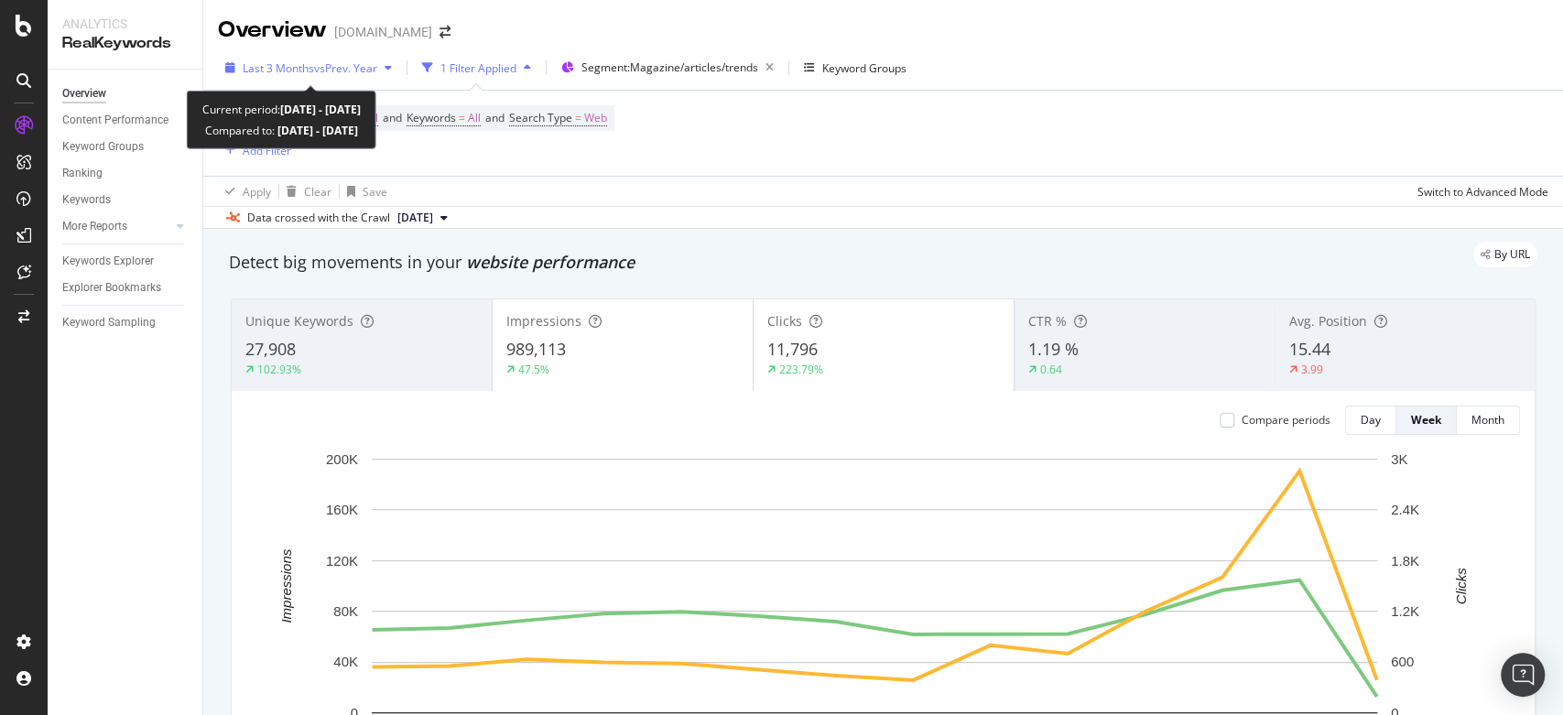
click at [349, 69] on span "vs Prev. Year" at bounding box center [345, 68] width 63 height 16
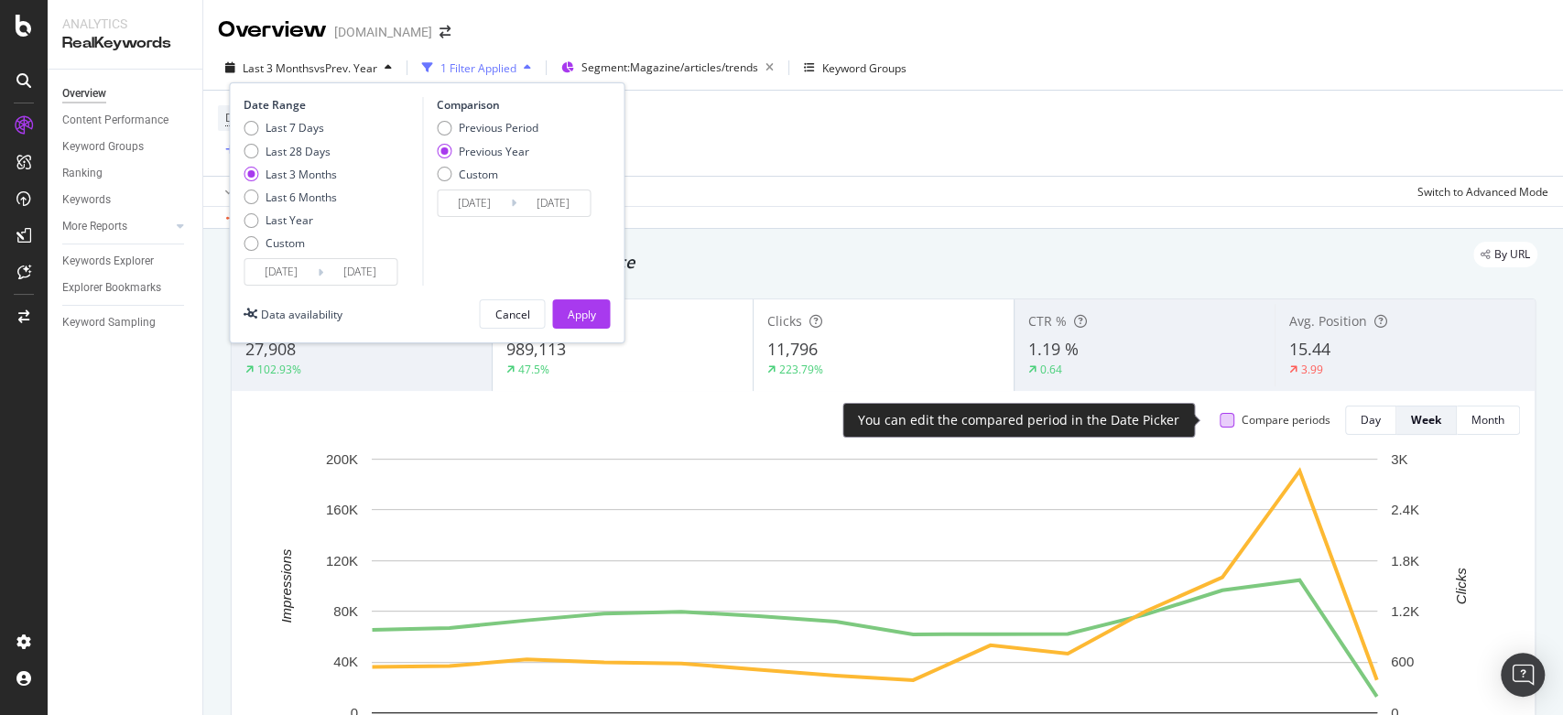
click at [1219, 416] on div at bounding box center [1226, 420] width 15 height 15
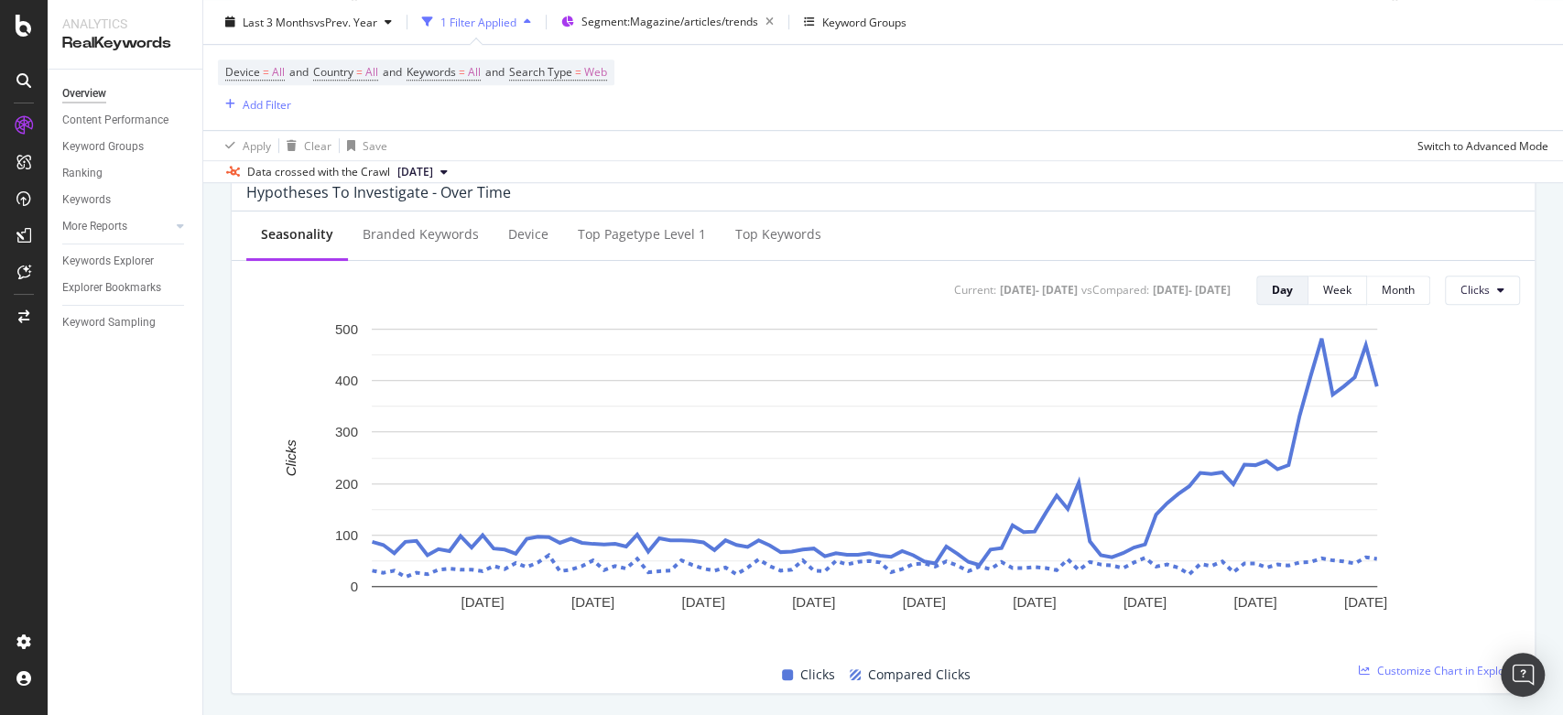
scroll to position [718, 0]
click at [156, 122] on div "Content Performance" at bounding box center [115, 120] width 106 height 19
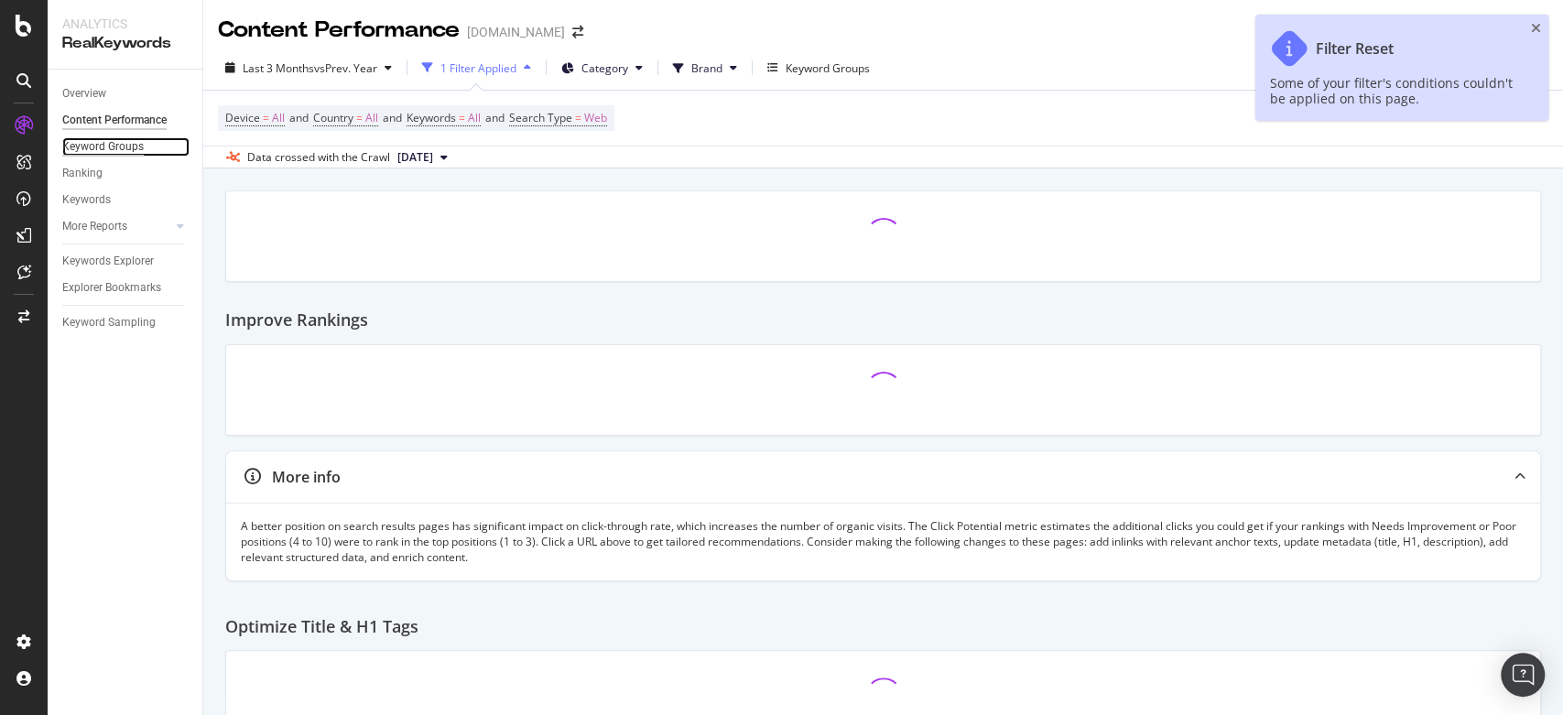
click at [110, 146] on div "Keyword Groups" at bounding box center [102, 146] width 81 height 19
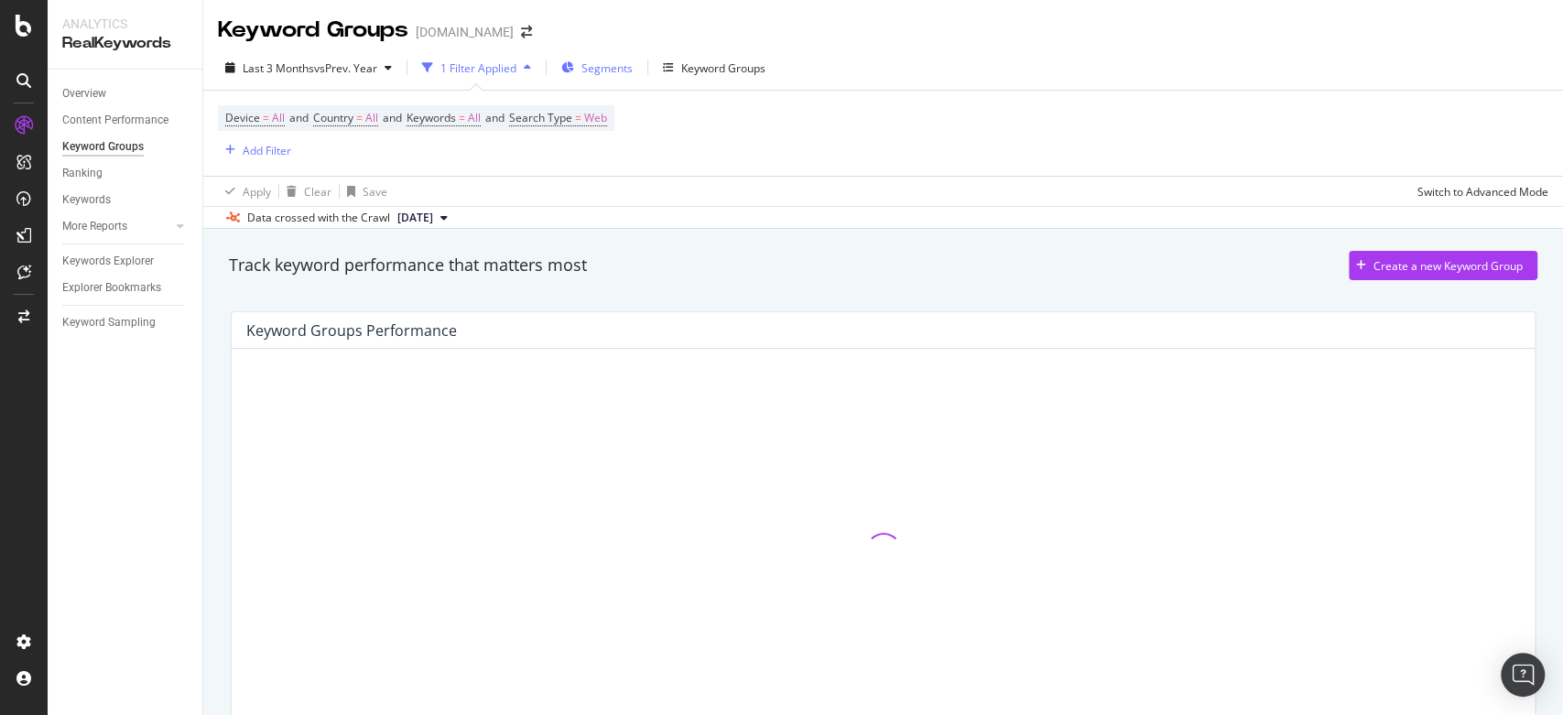
click at [602, 60] on span "Segments" at bounding box center [606, 68] width 51 height 16
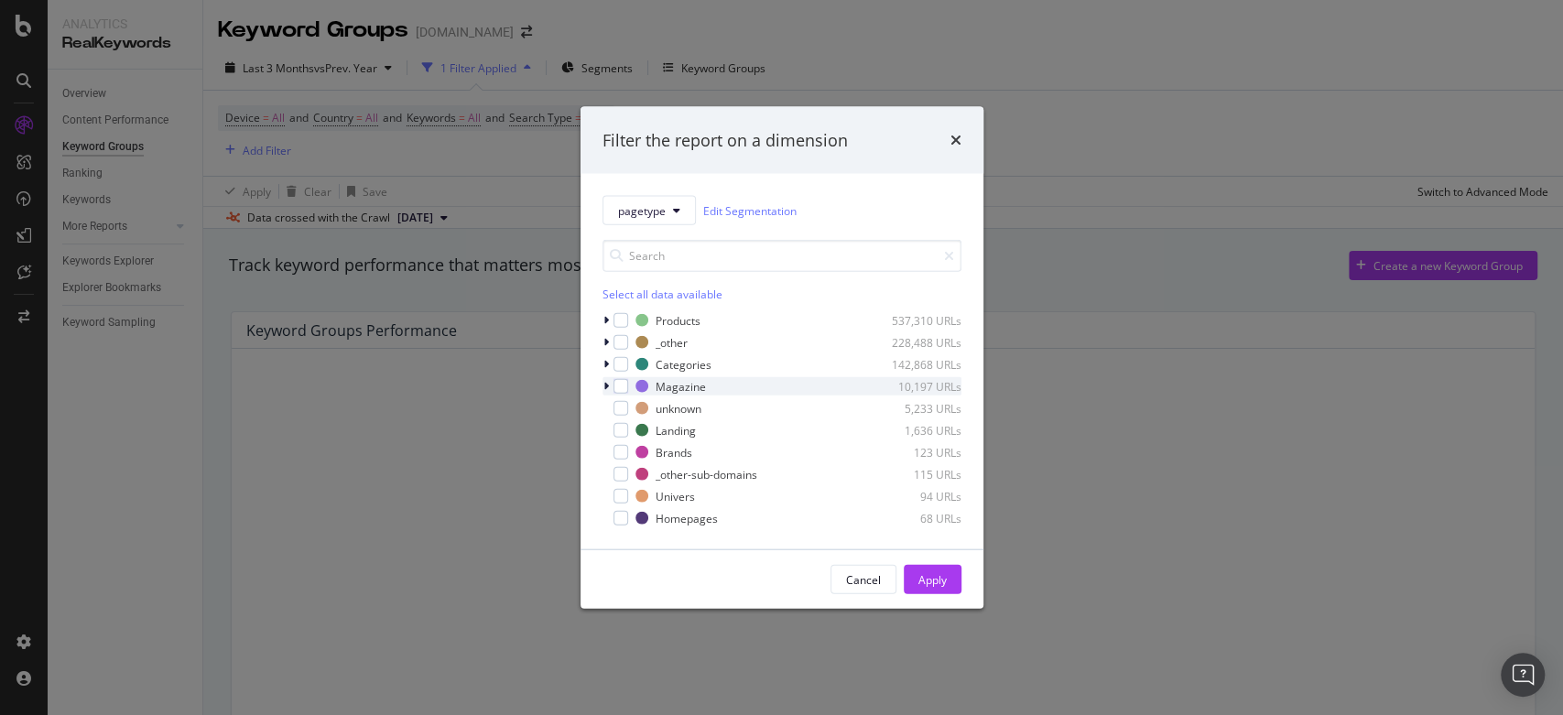
click at [602, 379] on div "modal" at bounding box center [607, 386] width 11 height 18
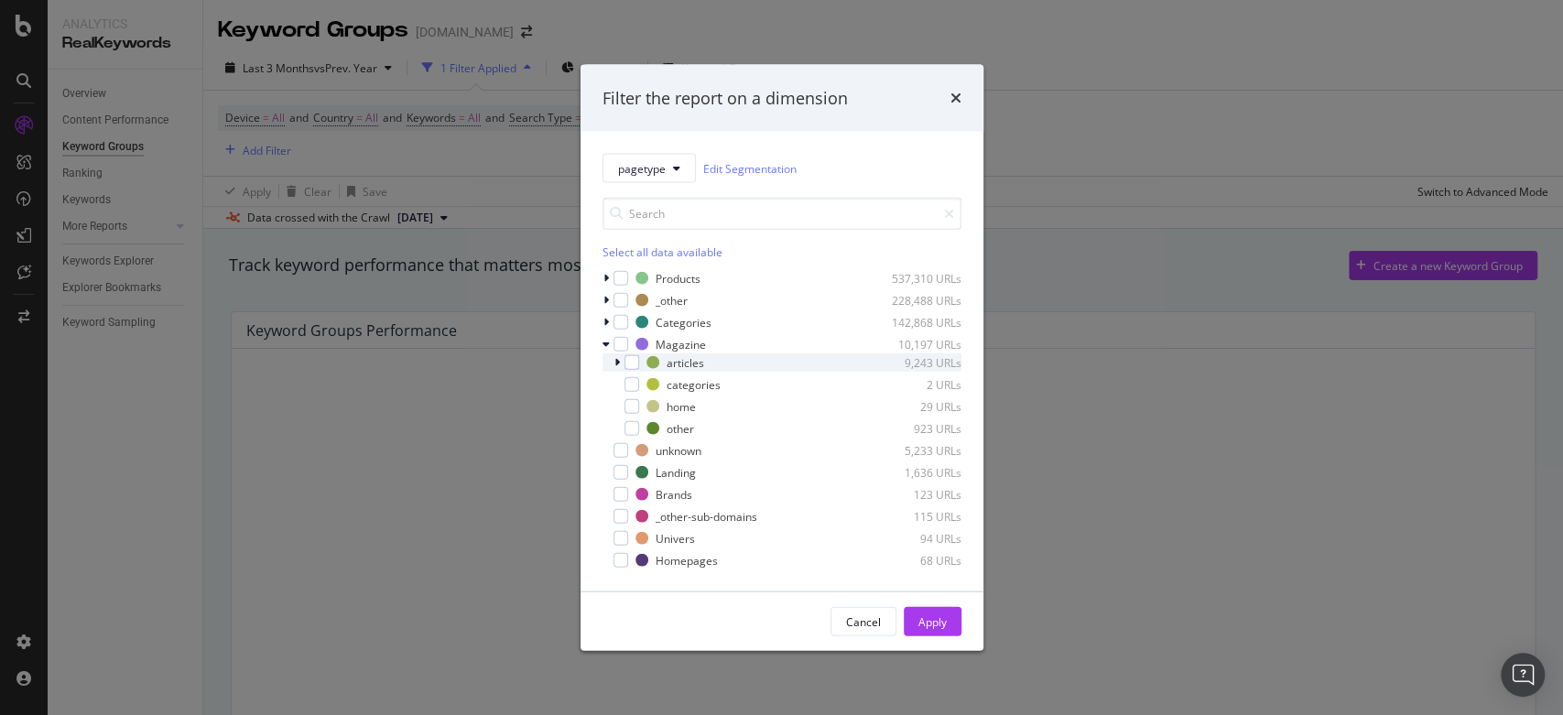
click at [614, 358] on icon "modal" at bounding box center [616, 362] width 5 height 11
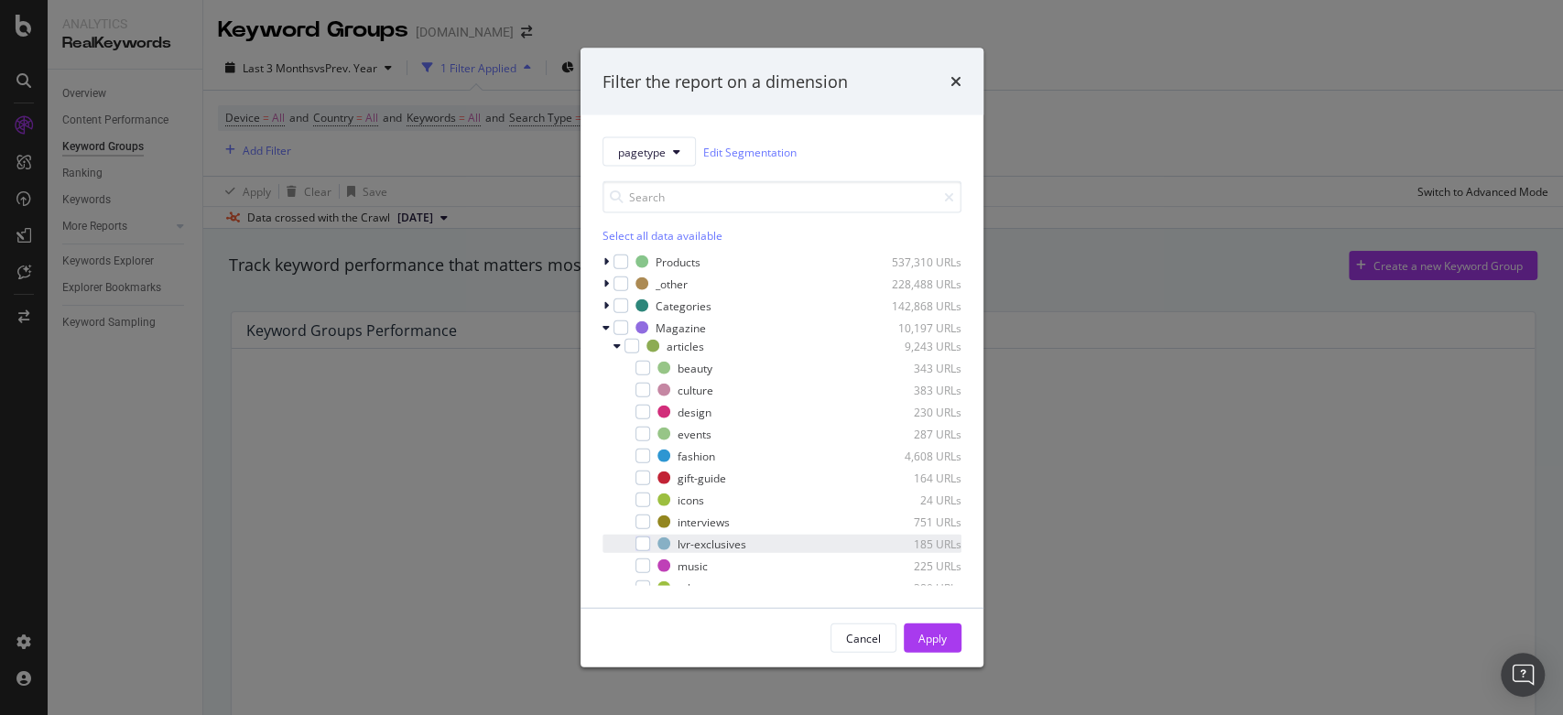
scroll to position [84, 0]
click at [637, 549] on div "modal" at bounding box center [642, 547] width 15 height 15
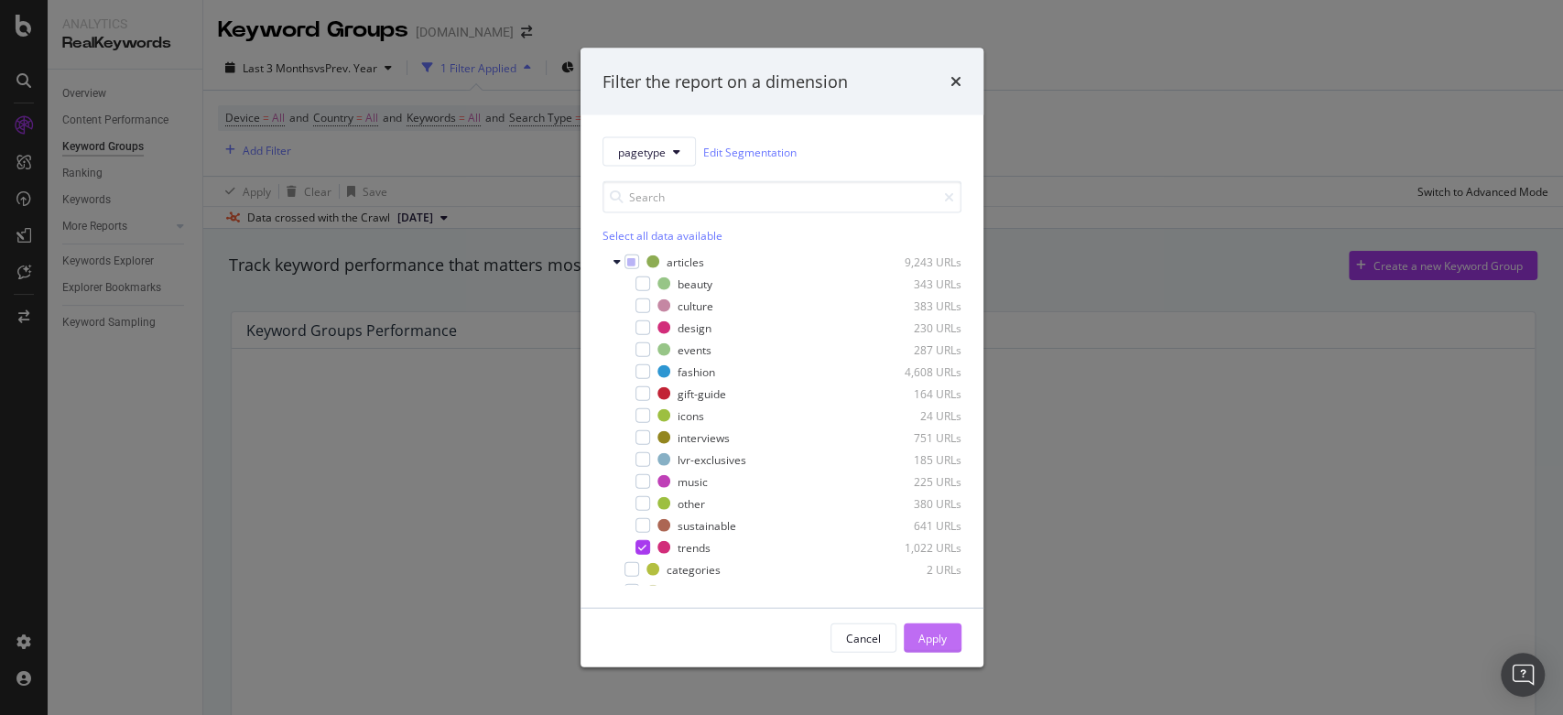
click at [930, 640] on div "Apply" at bounding box center [932, 638] width 28 height 16
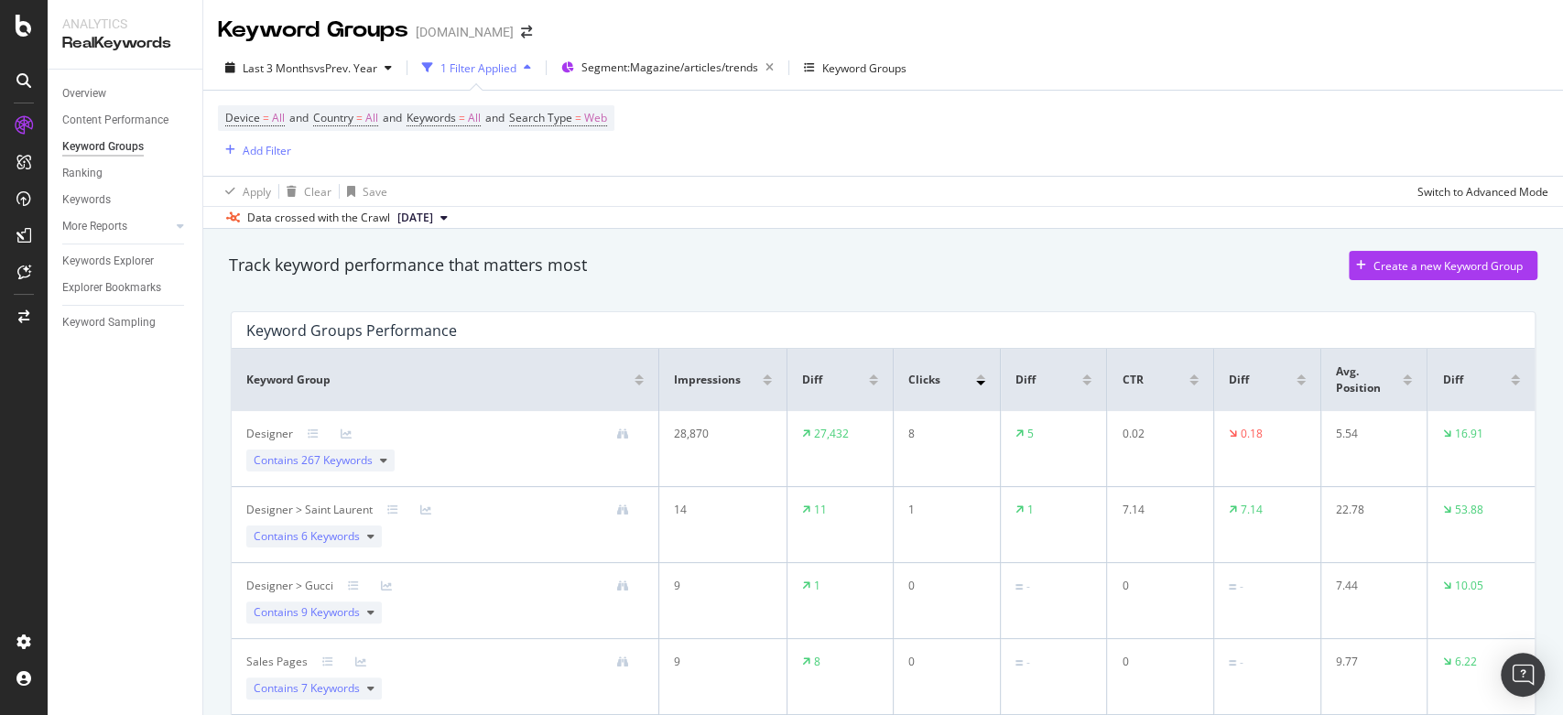
scroll to position [4, 0]
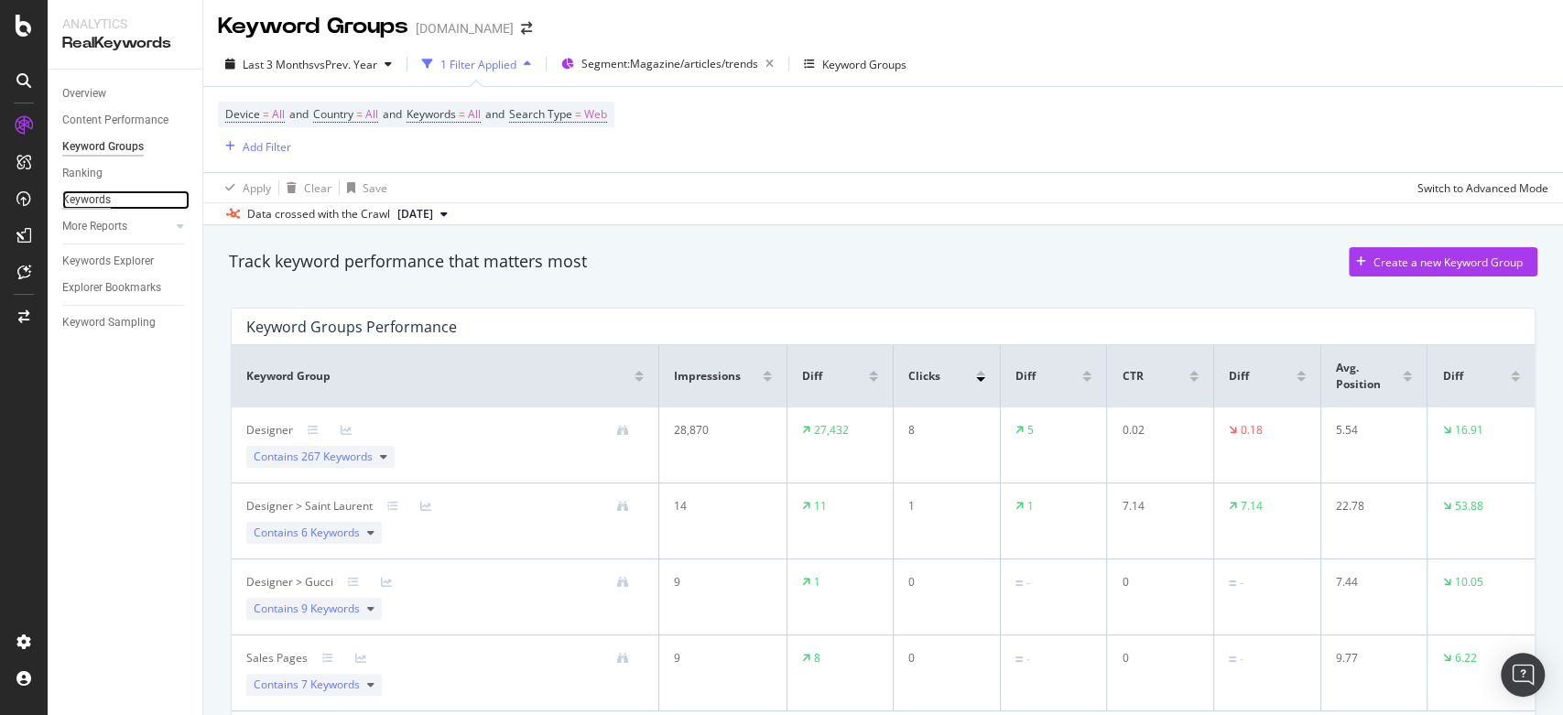
click at [107, 200] on div "Keywords" at bounding box center [86, 199] width 49 height 19
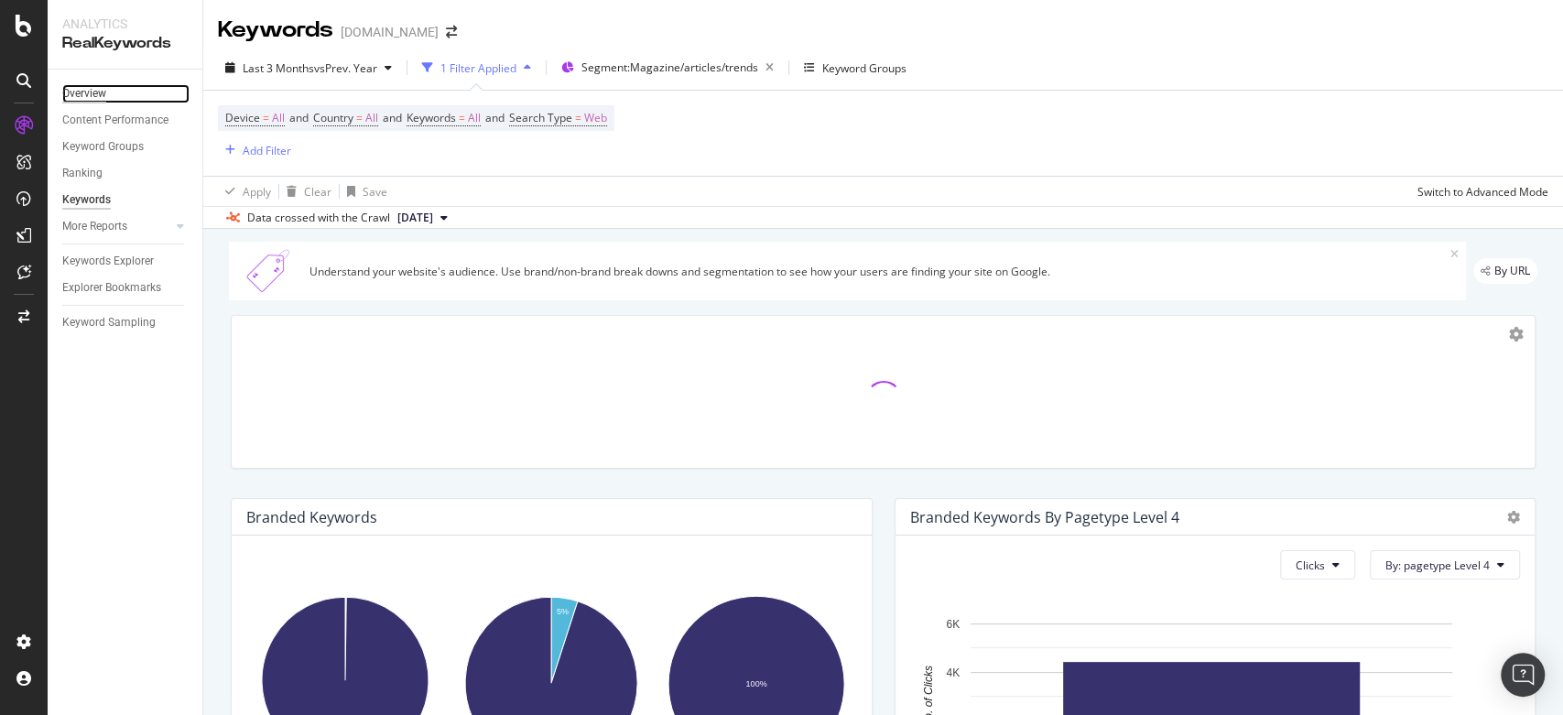
click at [78, 86] on div "Overview" at bounding box center [84, 93] width 44 height 19
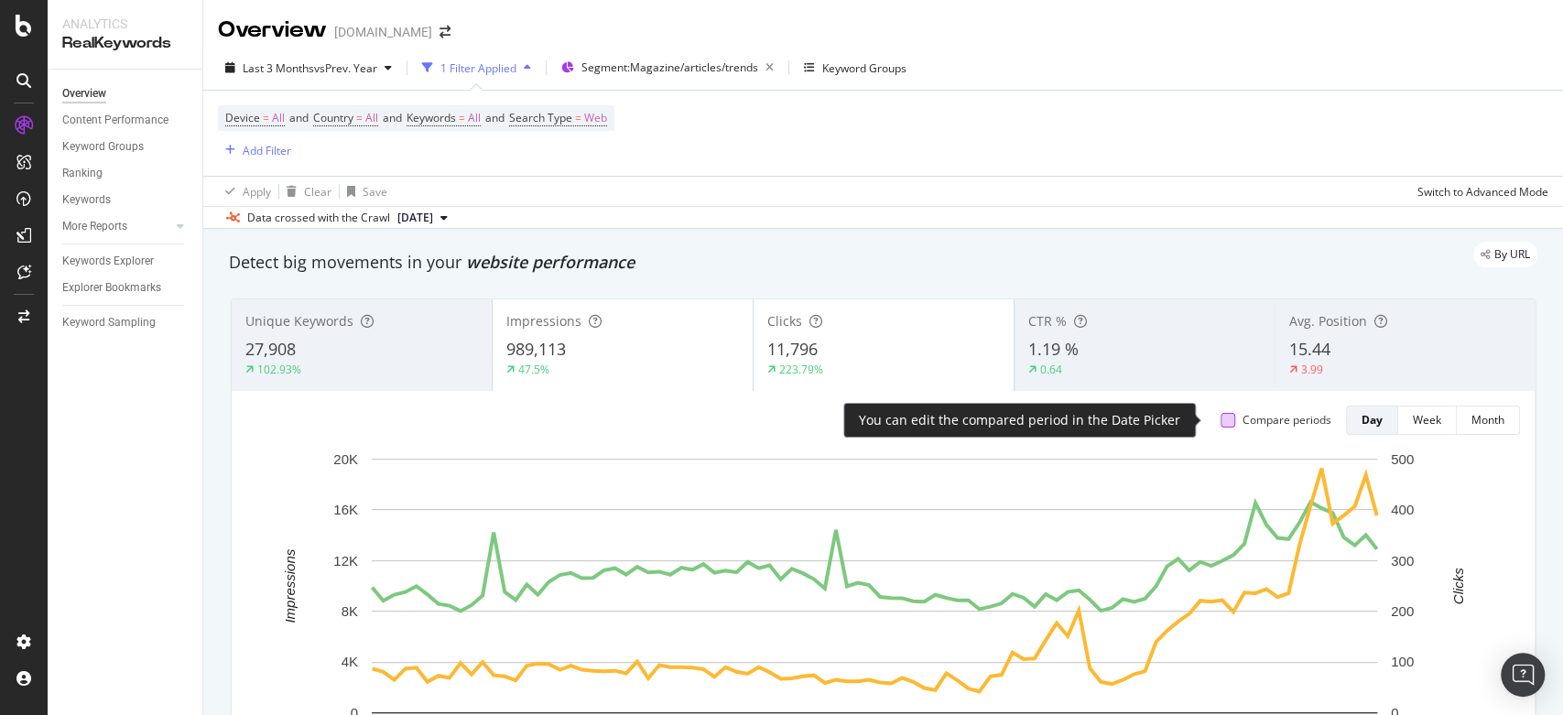
click at [1220, 422] on div at bounding box center [1227, 420] width 15 height 15
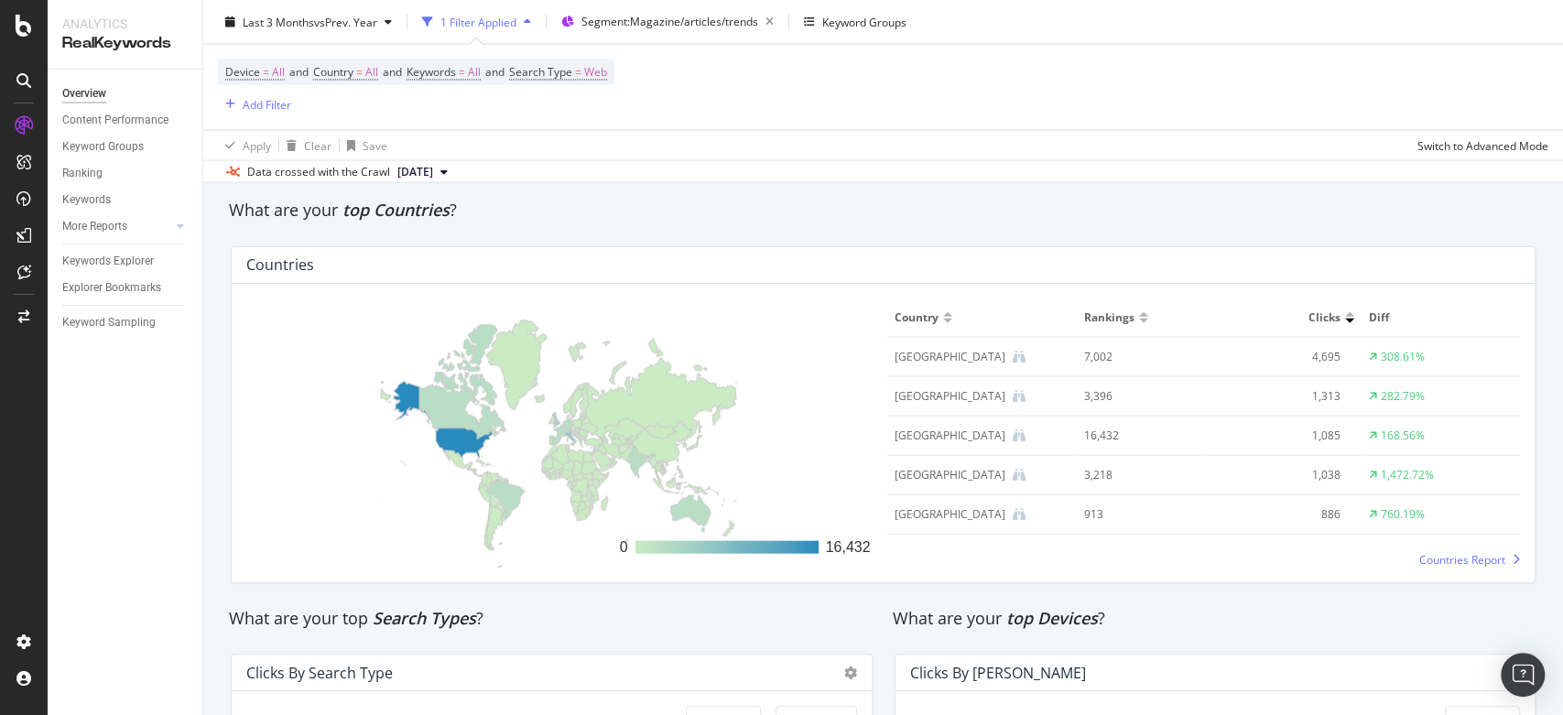
scroll to position [2639, 0]
click at [1444, 557] on span "Countries Report" at bounding box center [1462, 559] width 86 height 16
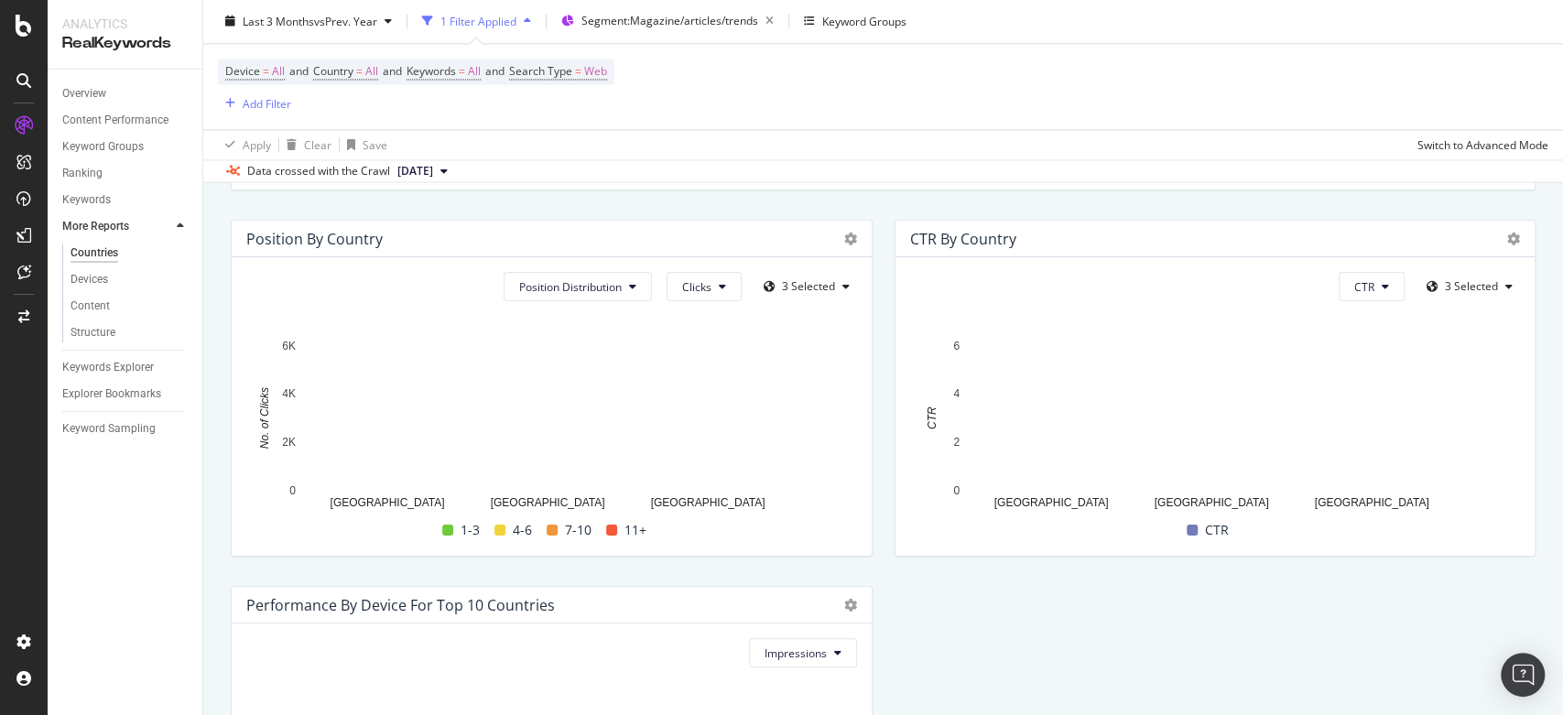
scroll to position [1739, 0]
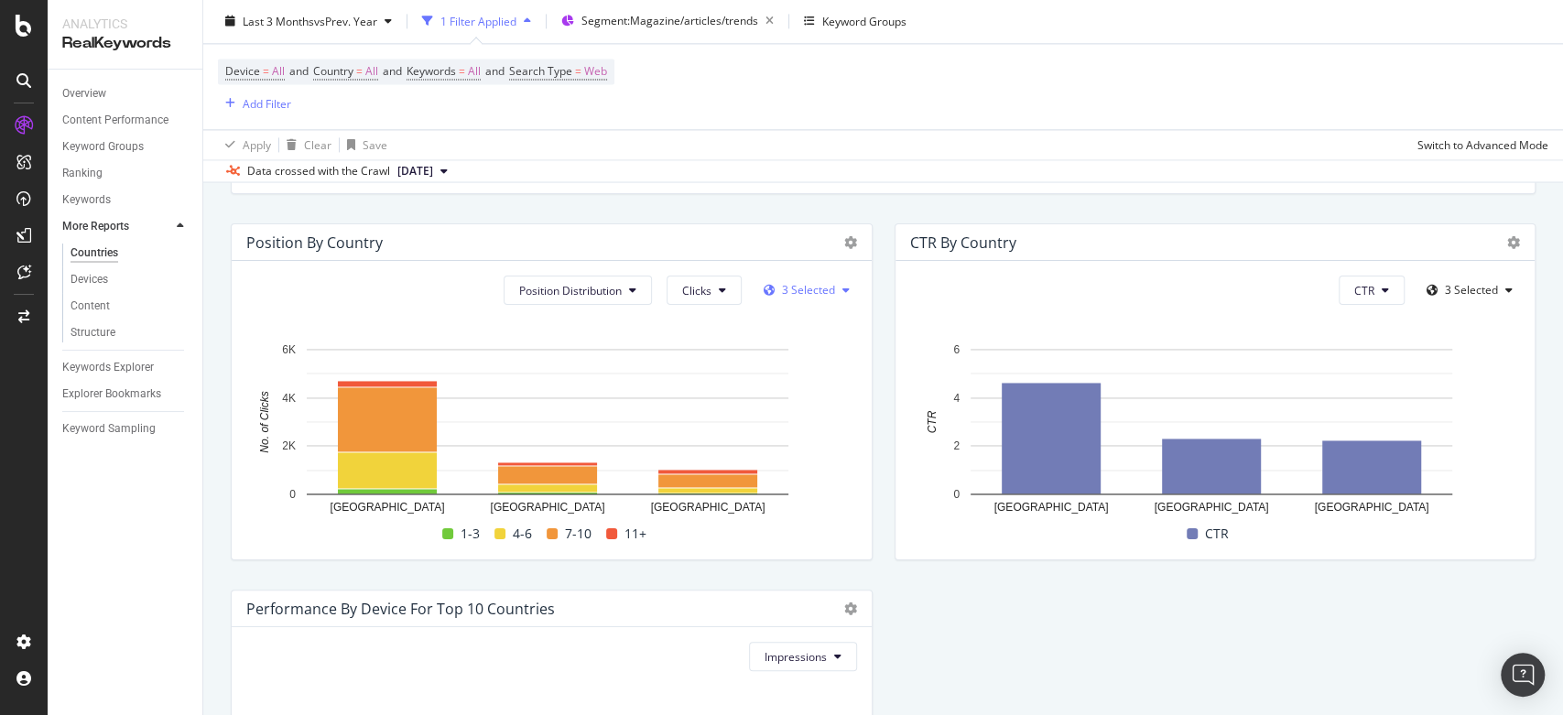
click at [802, 285] on span "3 Selected" at bounding box center [808, 290] width 53 height 16
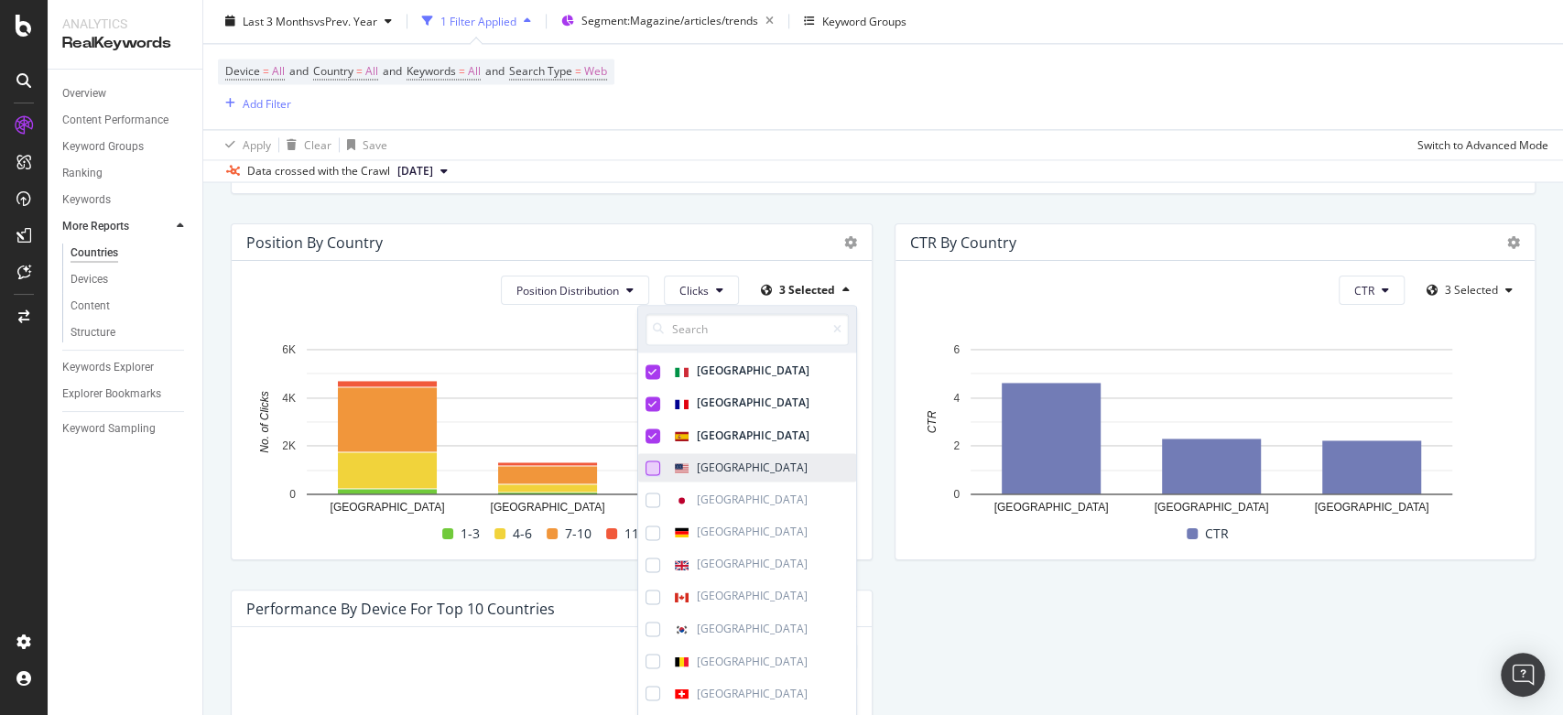
click at [645, 462] on div at bounding box center [652, 467] width 15 height 15
click at [645, 498] on div at bounding box center [652, 500] width 15 height 15
click at [645, 530] on div at bounding box center [652, 532] width 15 height 15
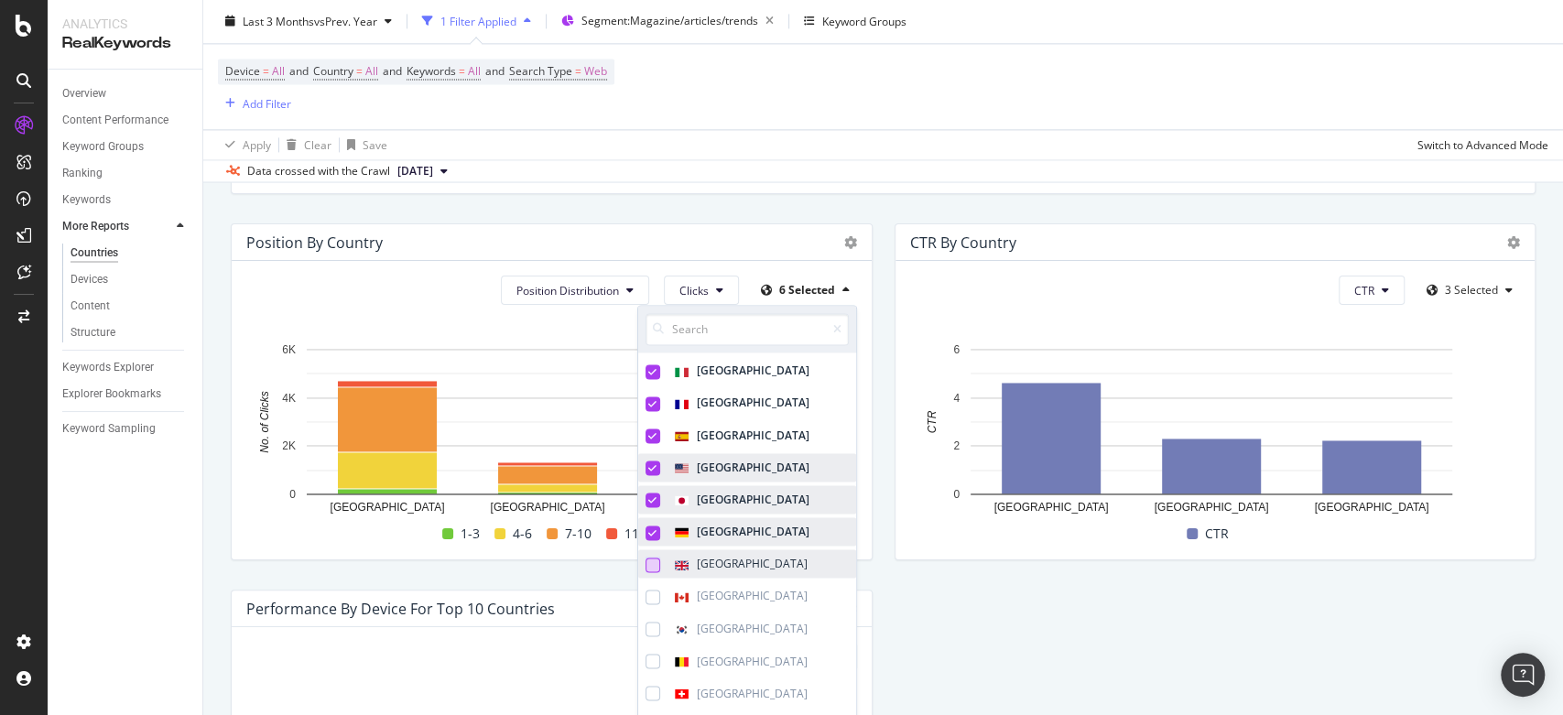
click at [645, 567] on div at bounding box center [652, 564] width 15 height 15
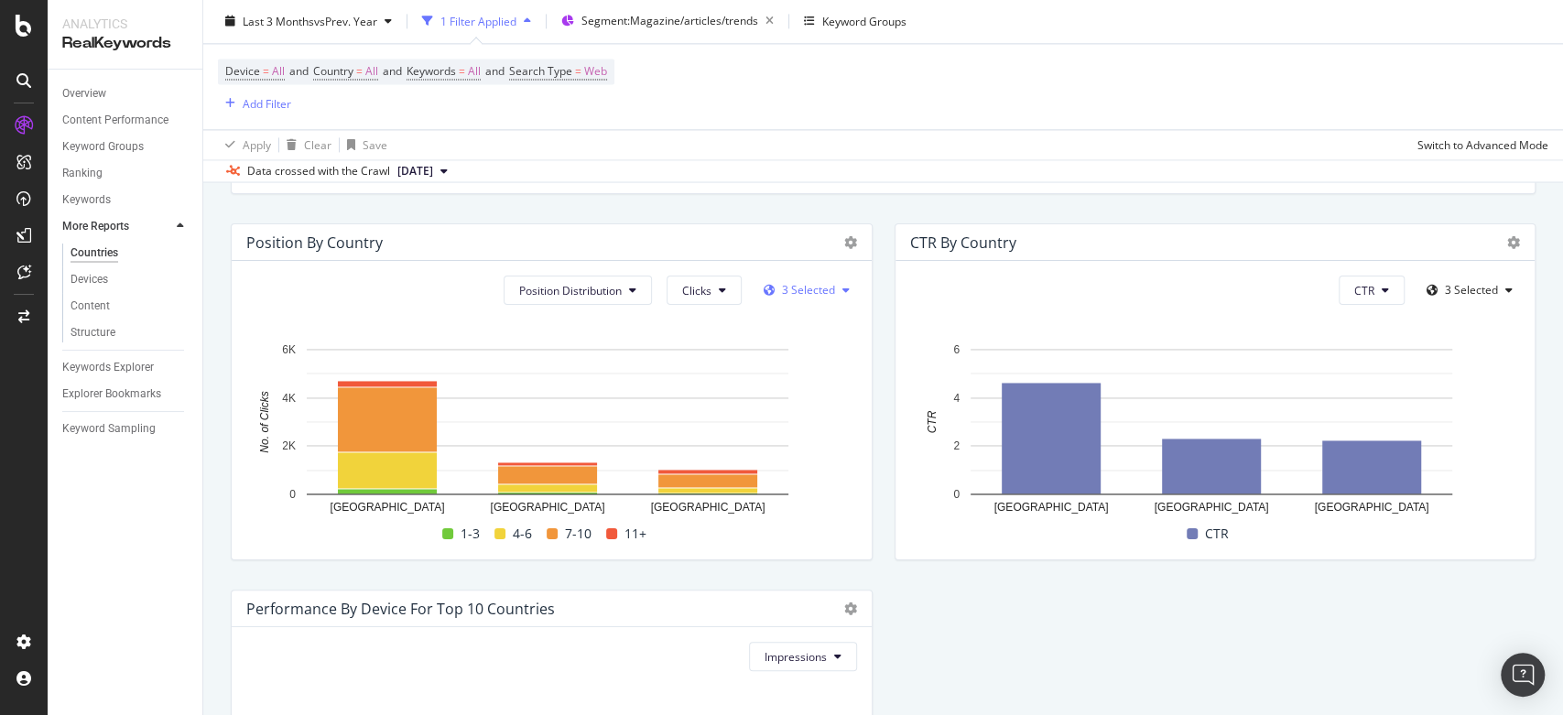
click at [788, 282] on span "3 Selected" at bounding box center [808, 290] width 53 height 16
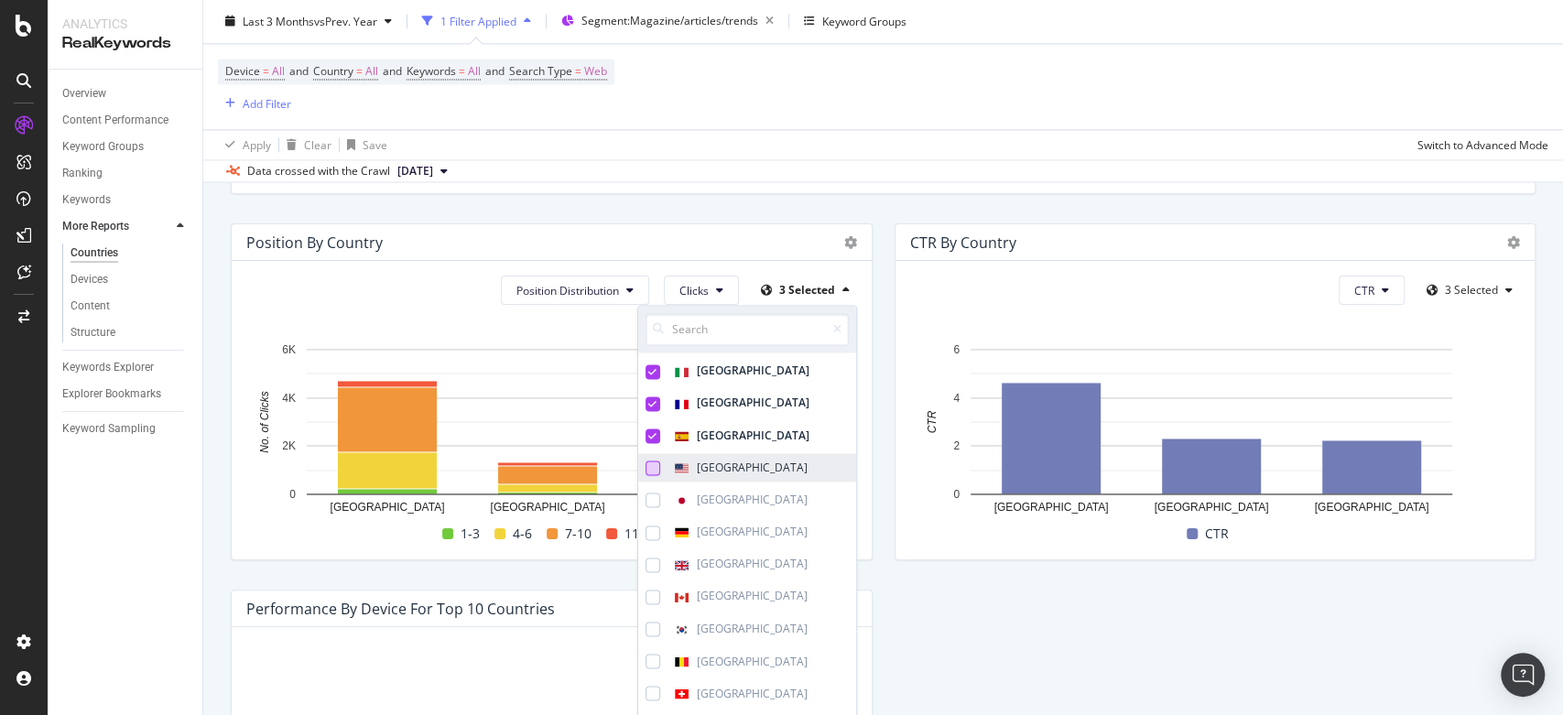
click at [645, 462] on div at bounding box center [652, 467] width 15 height 15
click at [641, 490] on div "Japan" at bounding box center [726, 499] width 177 height 28
click at [916, 573] on div "CTR By Country CTR 3 Selected Hold CTRL while clicking to filter the report. Fr…" at bounding box center [1215, 392] width 664 height 366
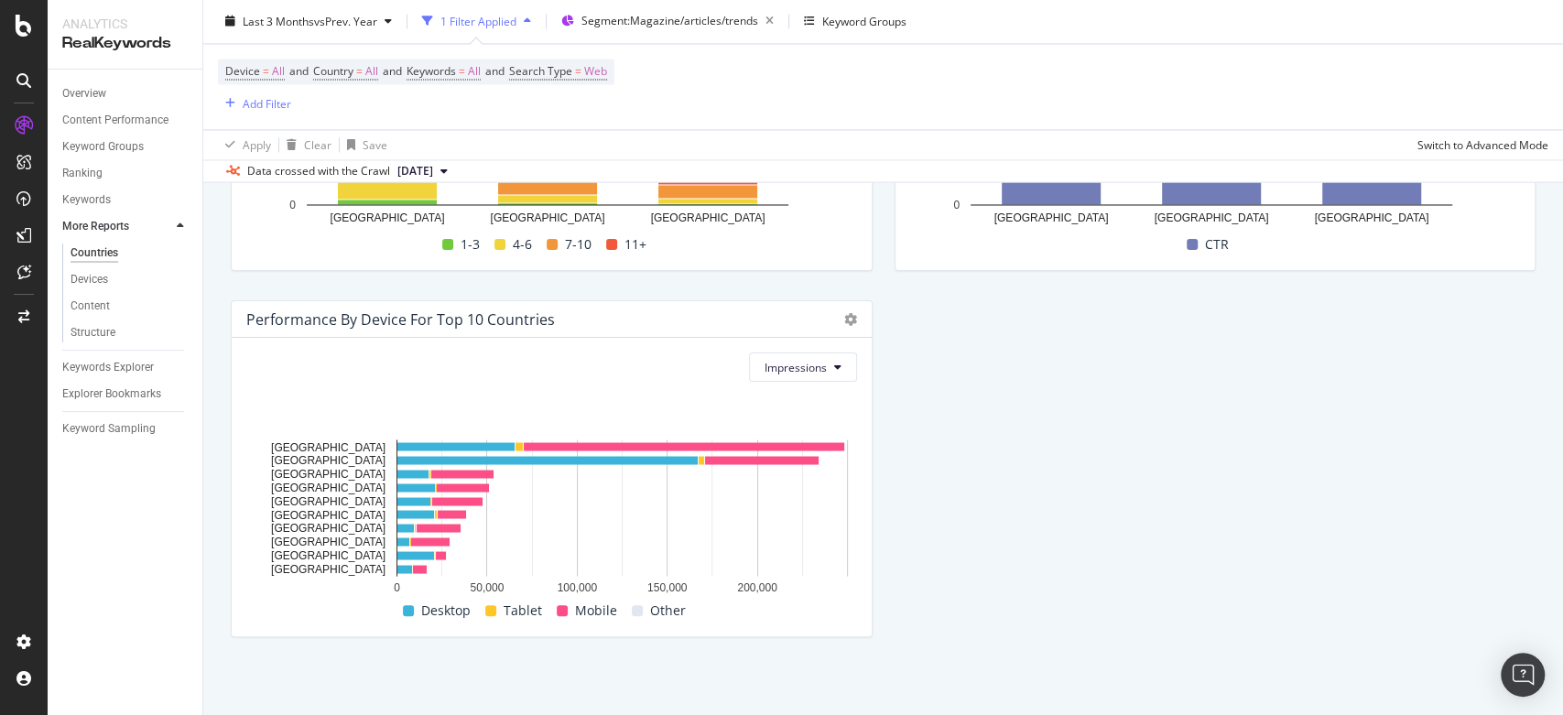
scroll to position [2028, 0]
click at [835, 369] on button "Impressions" at bounding box center [803, 367] width 108 height 29
drag, startPoint x: 1185, startPoint y: 361, endPoint x: 1147, endPoint y: 27, distance: 336.3
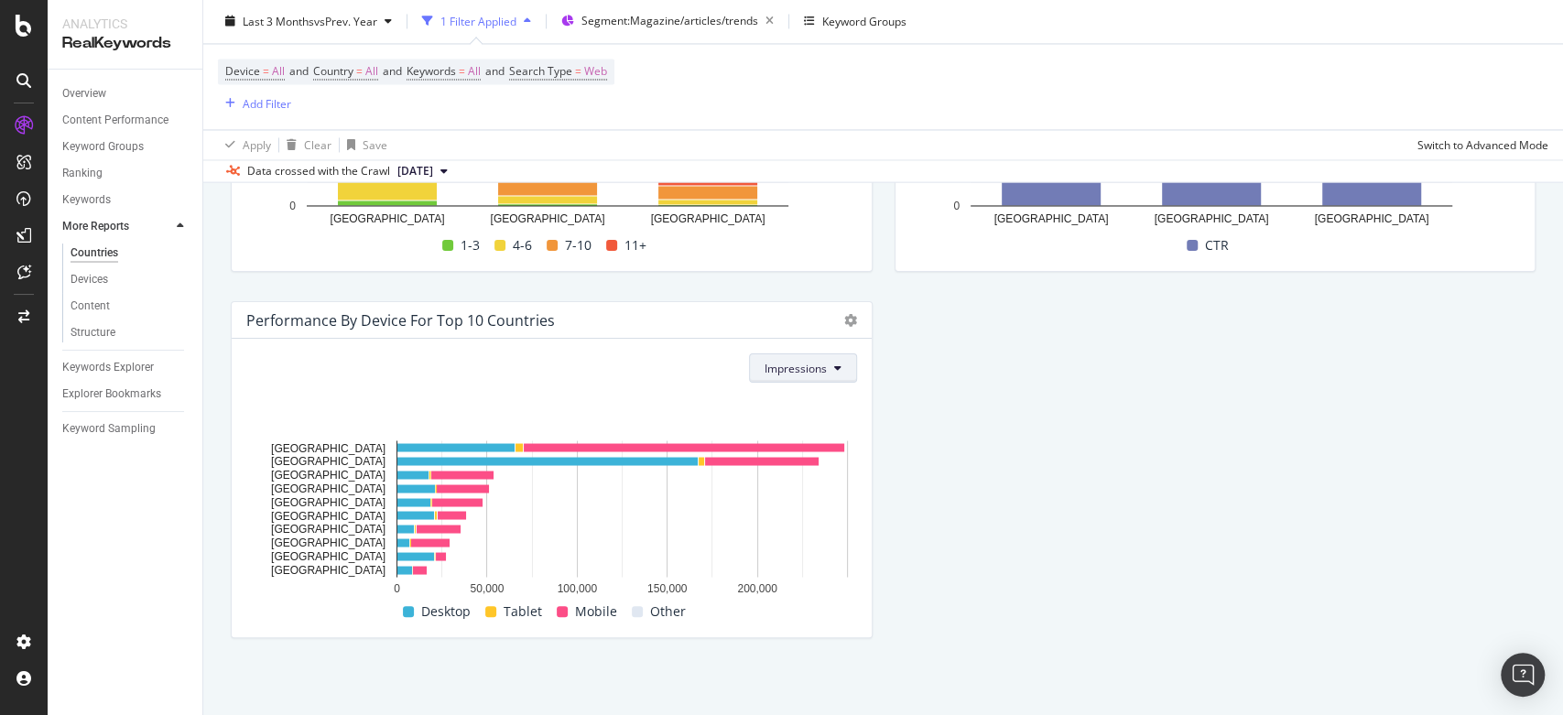
click at [781, 376] on button "Impressions" at bounding box center [803, 367] width 108 height 29
click at [792, 438] on span "Clicks" at bounding box center [790, 437] width 69 height 16
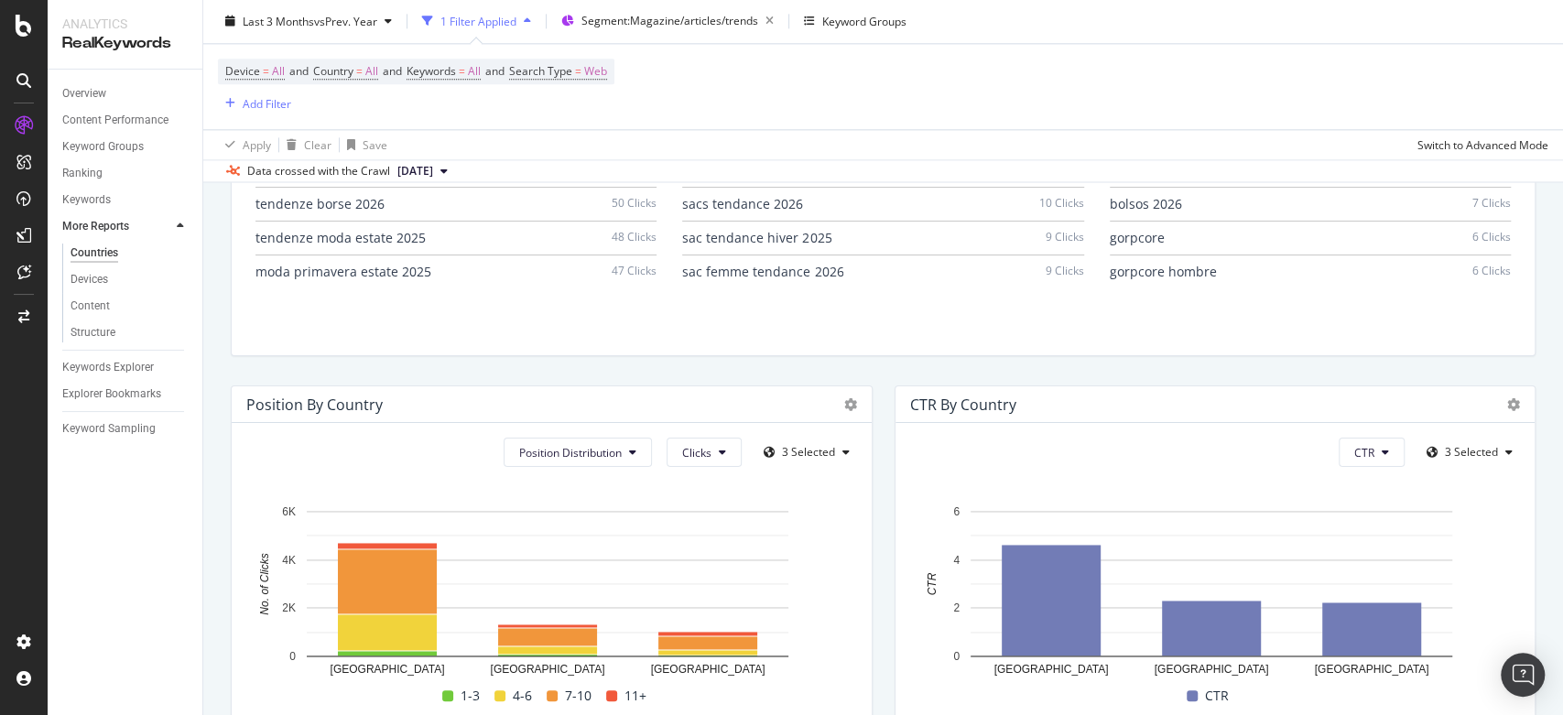
scroll to position [1564, 0]
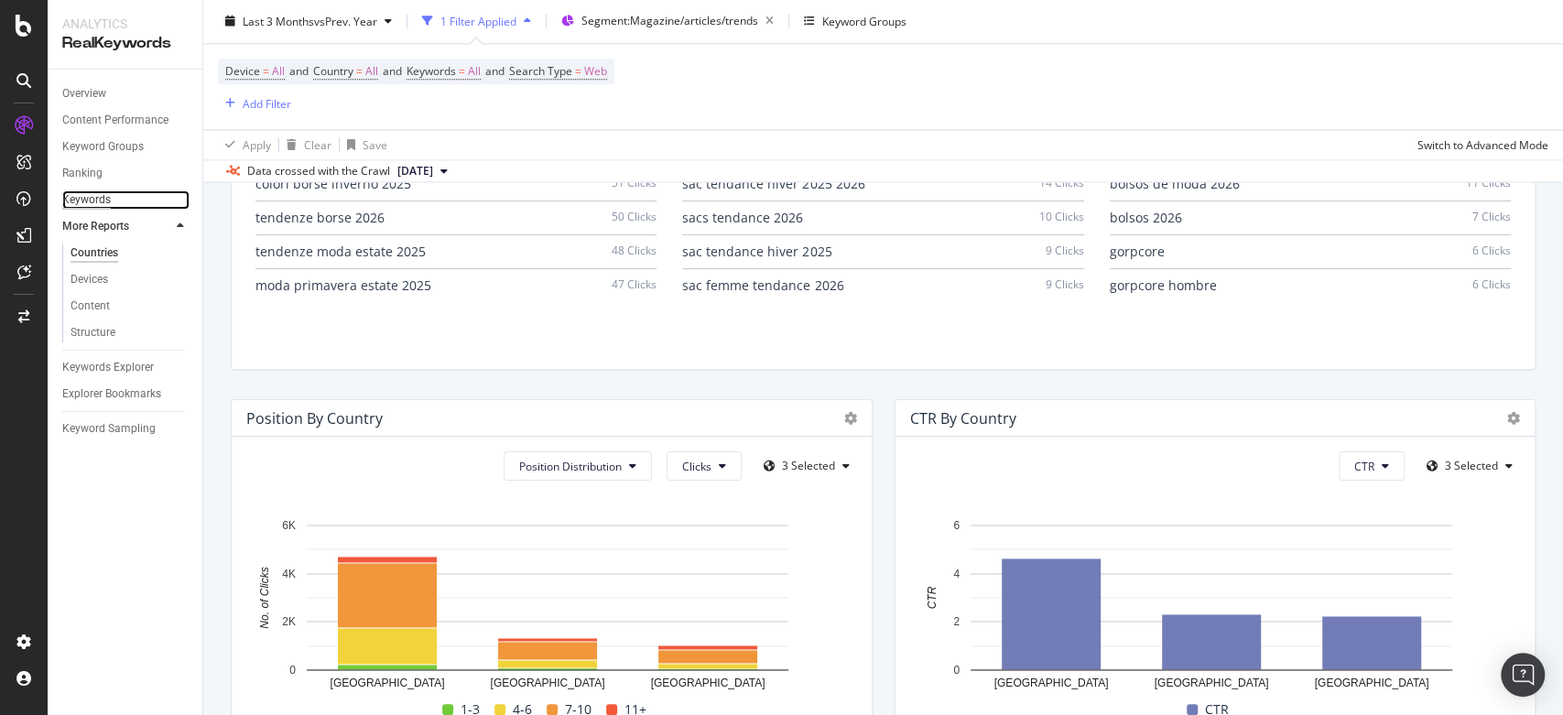
click at [109, 194] on div "Keywords" at bounding box center [86, 199] width 49 height 19
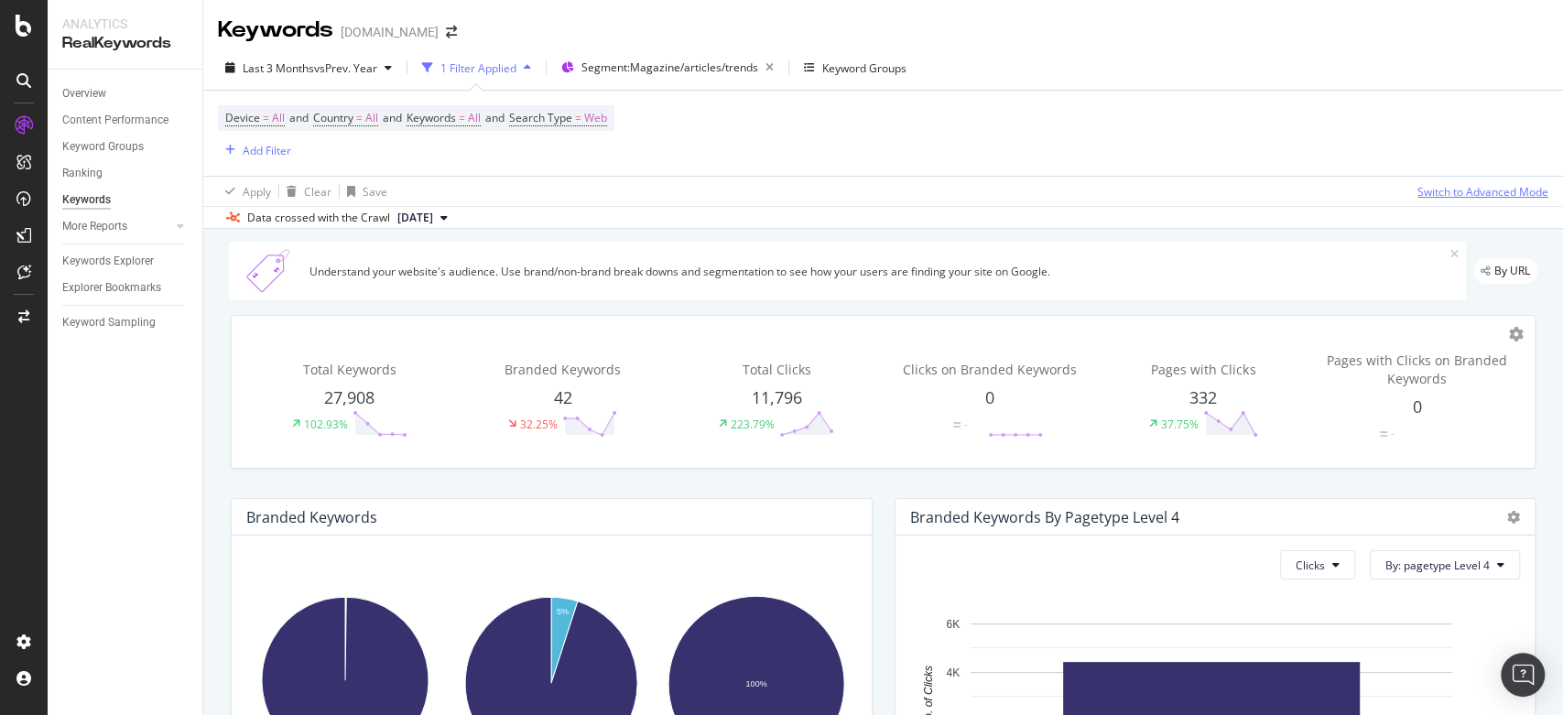
click at [1467, 184] on div "Switch to Advanced Mode" at bounding box center [1482, 192] width 131 height 16
click at [93, 107] on div "Content Performance" at bounding box center [132, 120] width 140 height 27
click at [85, 99] on div "Overview" at bounding box center [84, 93] width 44 height 19
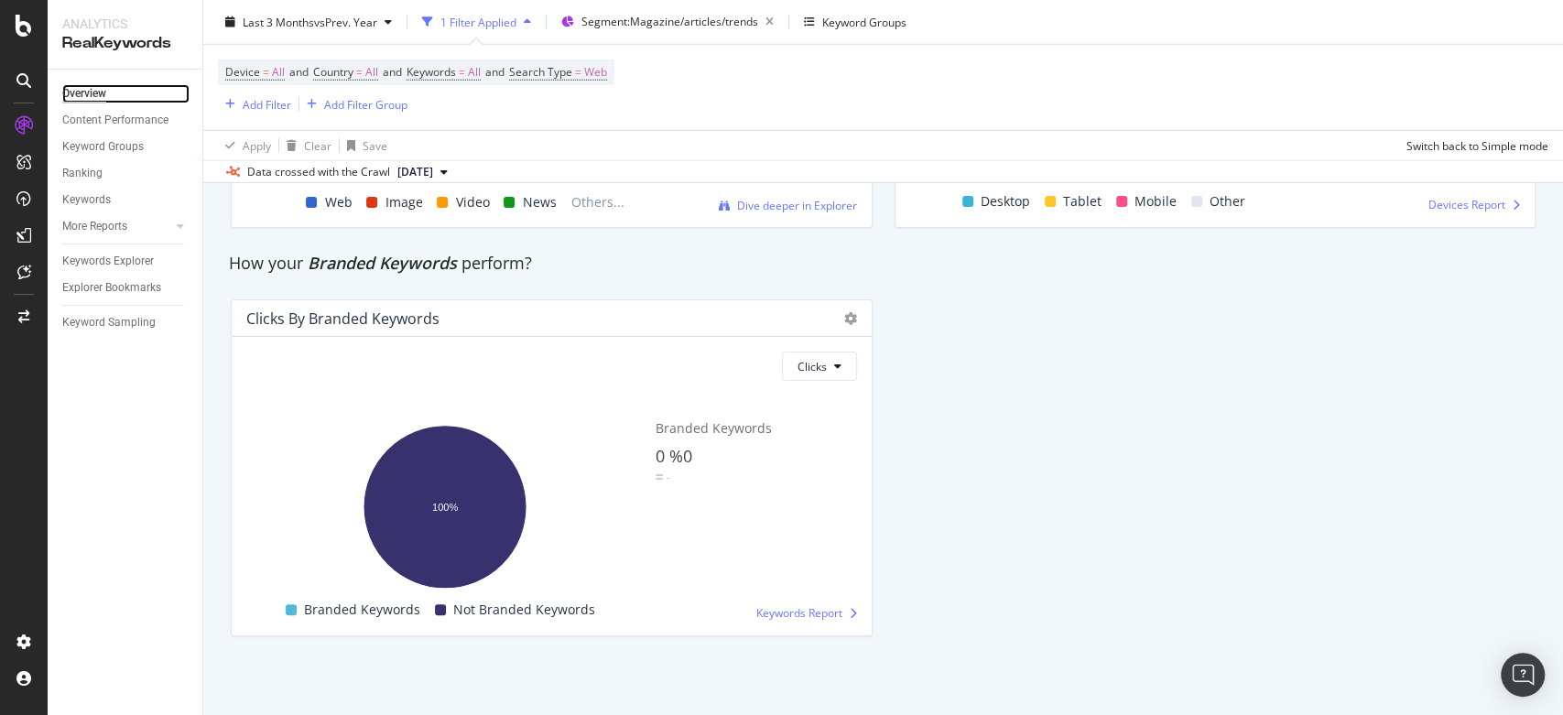
scroll to position [3178, 0]
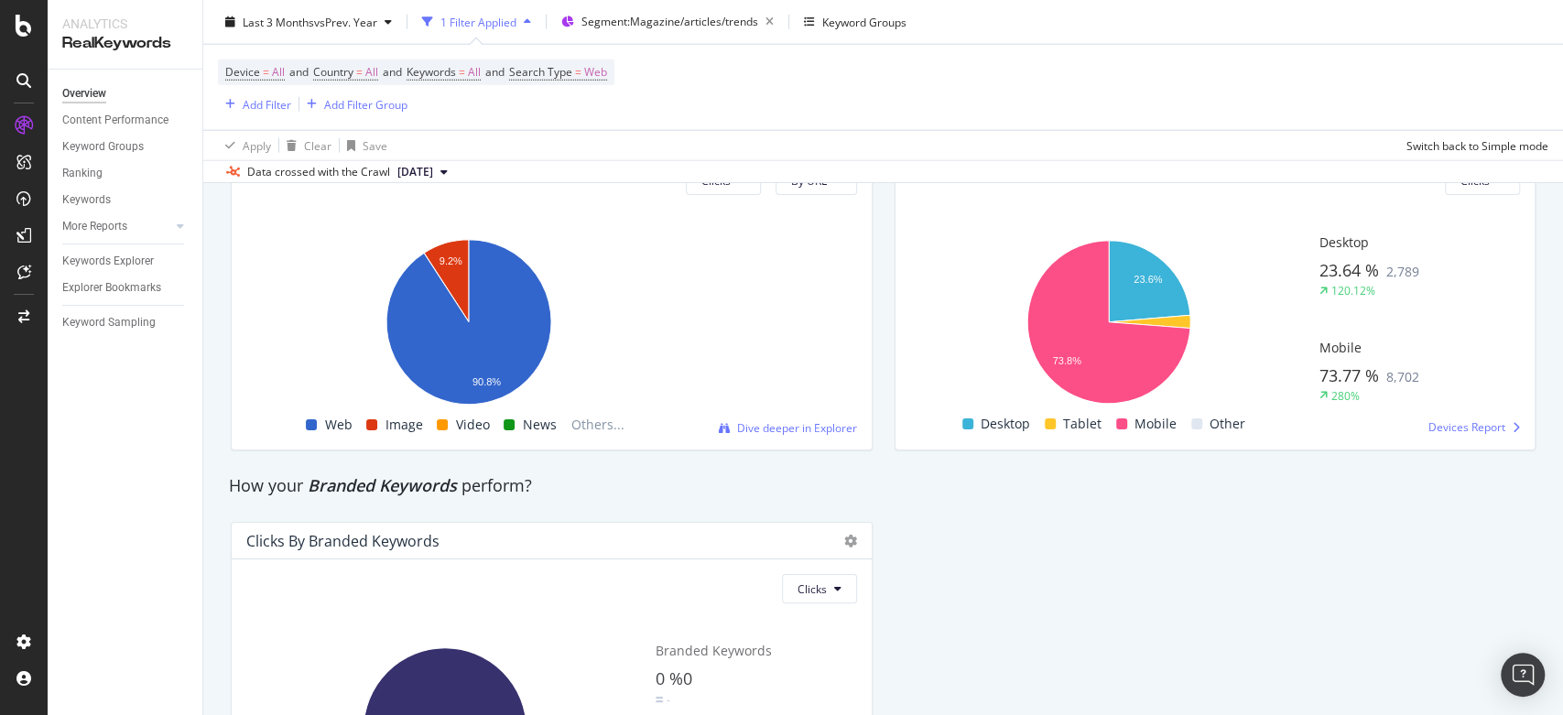
click at [173, 233] on div "More Reports" at bounding box center [132, 226] width 140 height 27
click at [175, 231] on div at bounding box center [180, 226] width 18 height 18
click at [95, 265] on div "Countries" at bounding box center [132, 255] width 140 height 23
click at [93, 261] on div "Countries" at bounding box center [94, 253] width 48 height 19
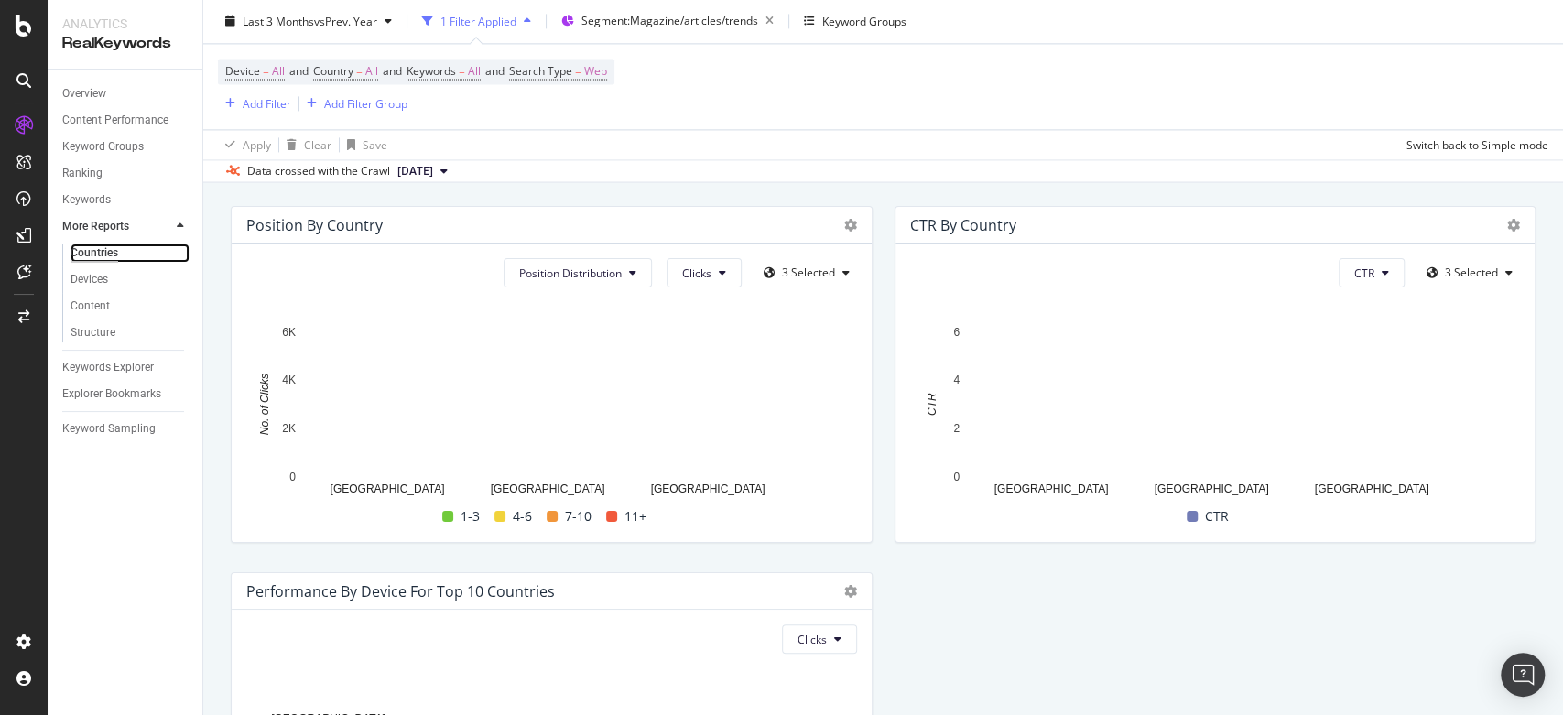
scroll to position [2029, 0]
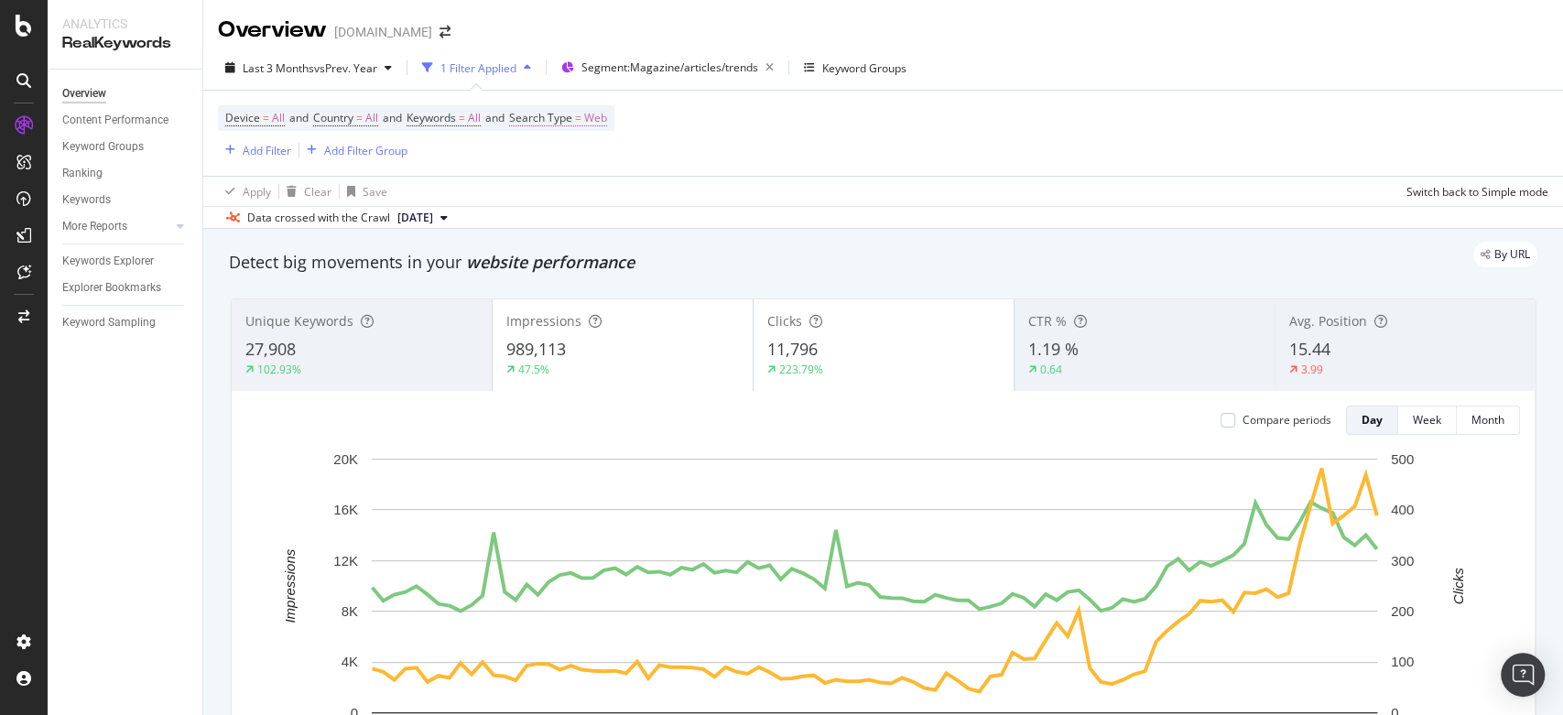
click at [607, 119] on span "Web" at bounding box center [595, 118] width 23 height 26
click at [579, 160] on div "Web" at bounding box center [642, 160] width 201 height 29
click at [584, 244] on div "Image" at bounding box center [645, 246] width 196 height 24
click at [735, 191] on div "Apply" at bounding box center [729, 199] width 28 height 16
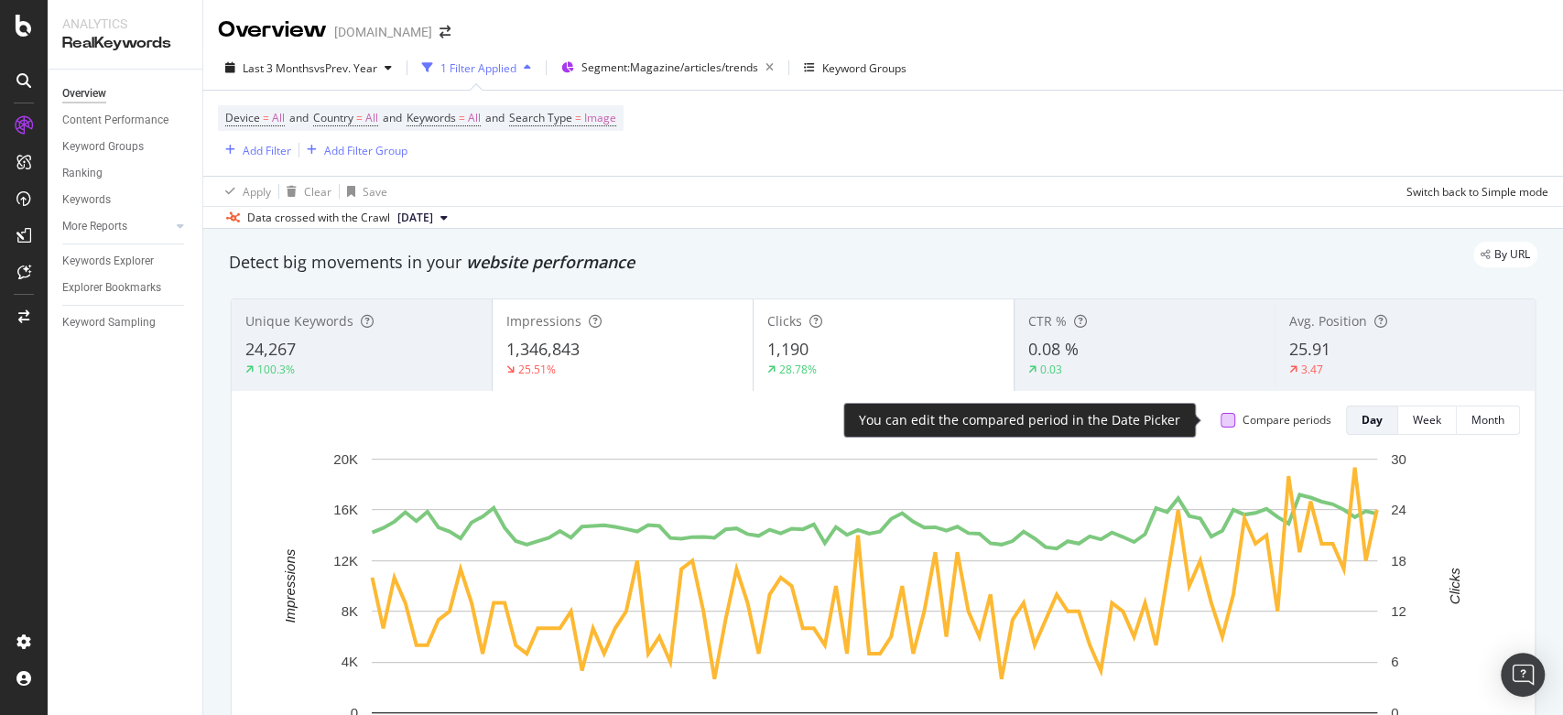
click at [1220, 421] on div at bounding box center [1227, 420] width 15 height 15
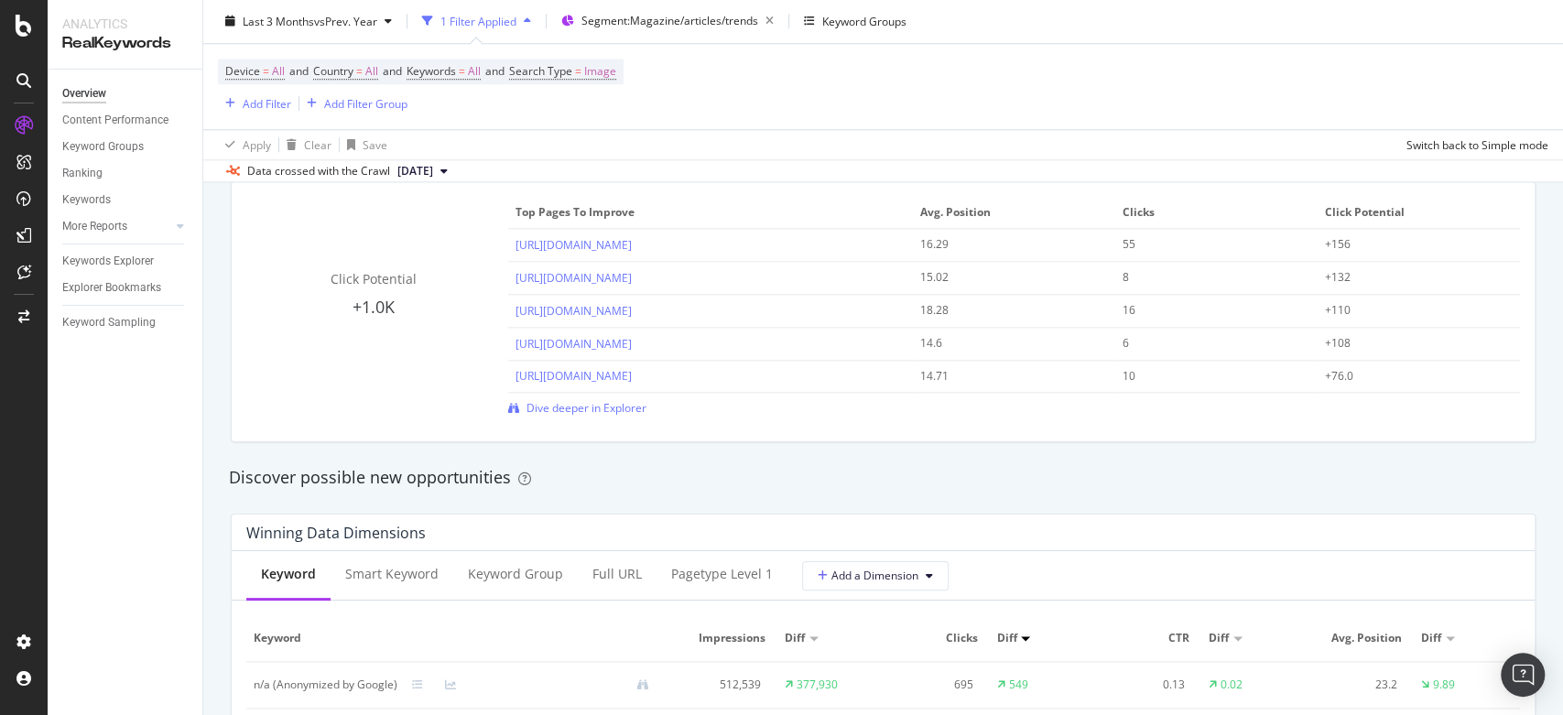
scroll to position [1326, 0]
